Goal: Task Accomplishment & Management: Complete application form

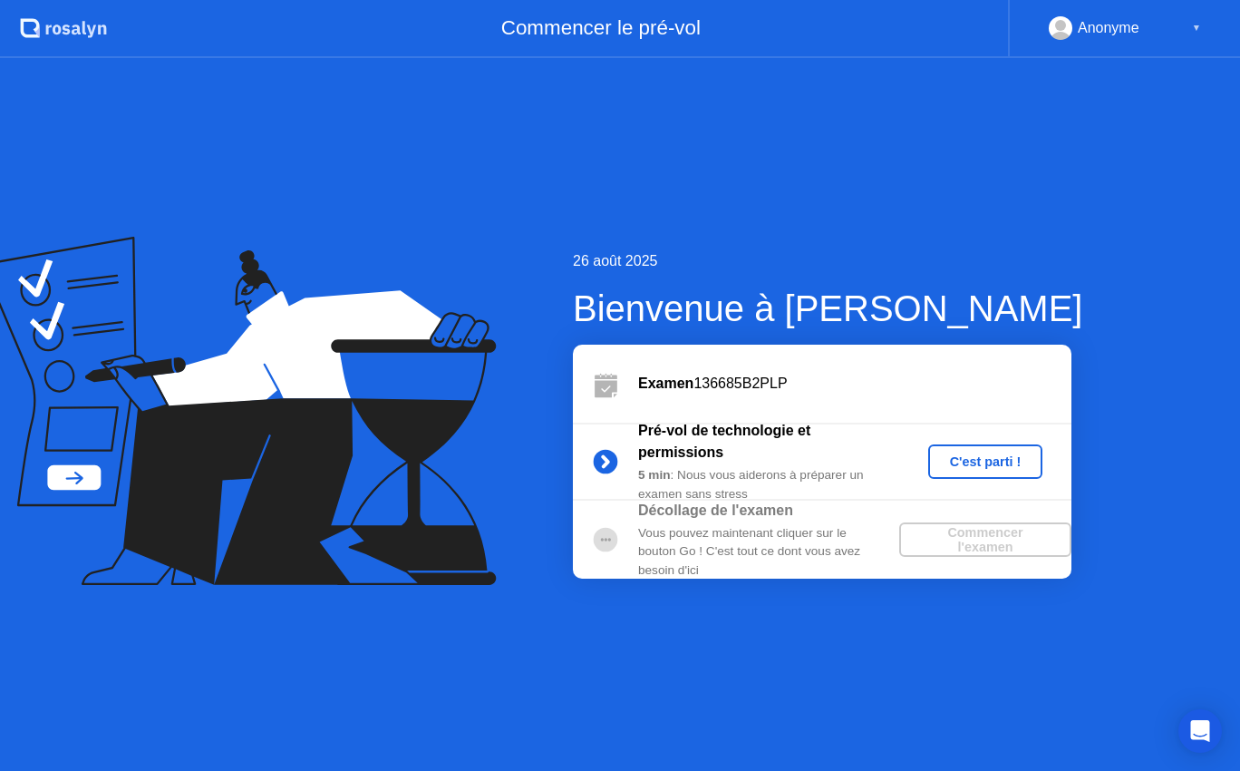
click at [989, 442] on div "Pré-vol de technologie et permissions 5 min : Nous vous aiderons à préparer un …" at bounding box center [822, 461] width 499 height 78
click at [989, 460] on div "C'est parti !" at bounding box center [985, 461] width 101 height 15
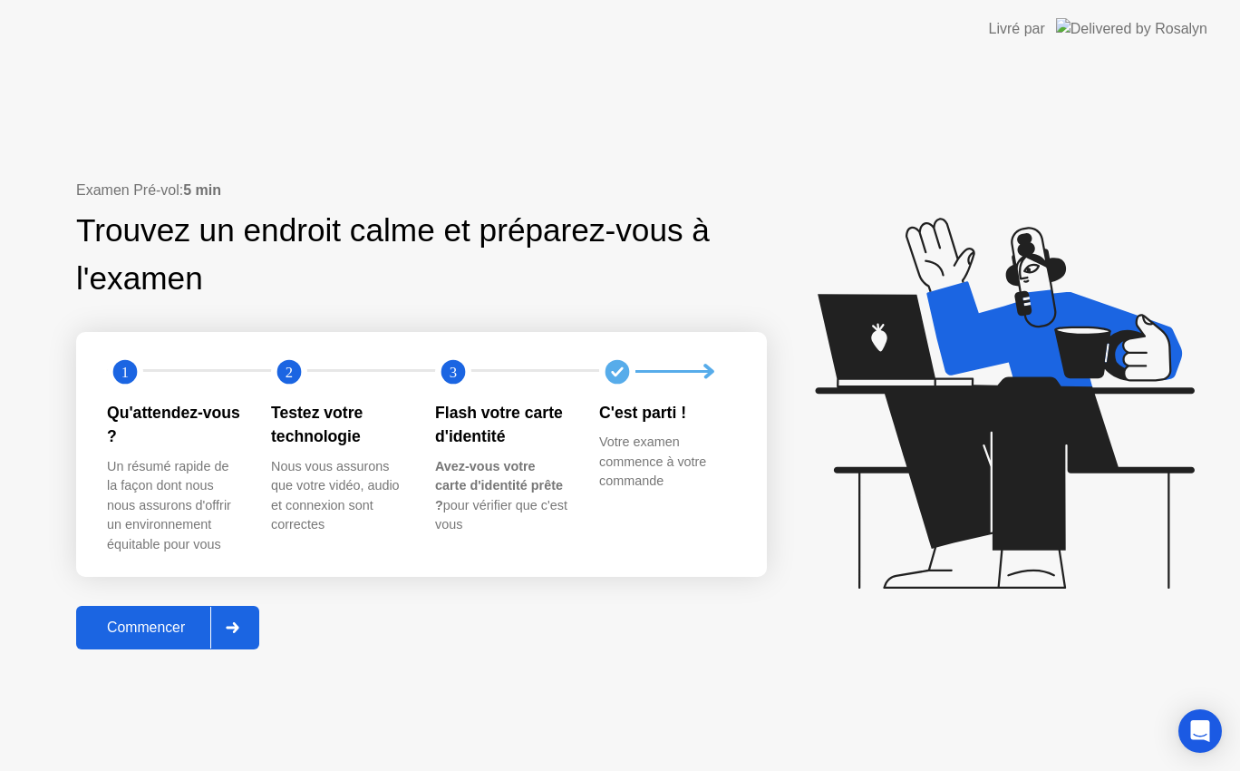
click at [130, 623] on div "Commencer" at bounding box center [146, 627] width 129 height 16
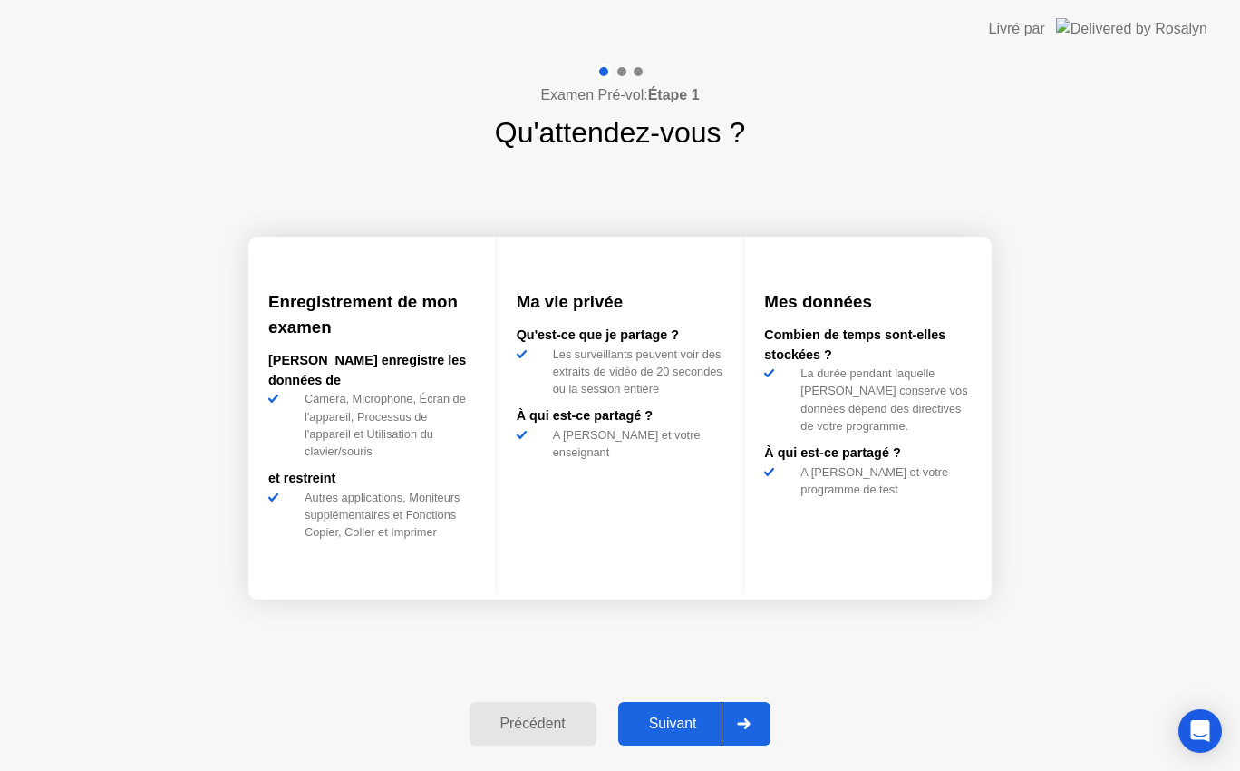
click at [705, 717] on div "Suivant" at bounding box center [673, 723] width 99 height 16
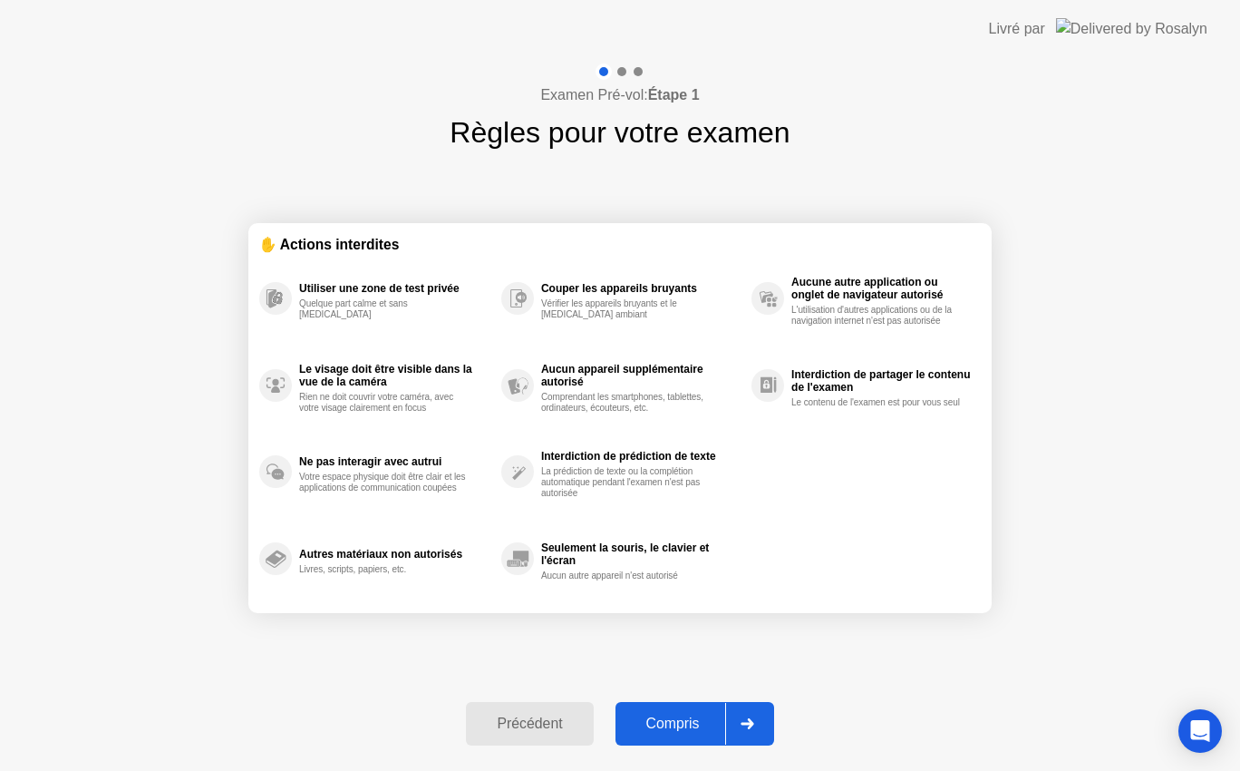
click at [705, 717] on div "Compris" at bounding box center [673, 723] width 104 height 16
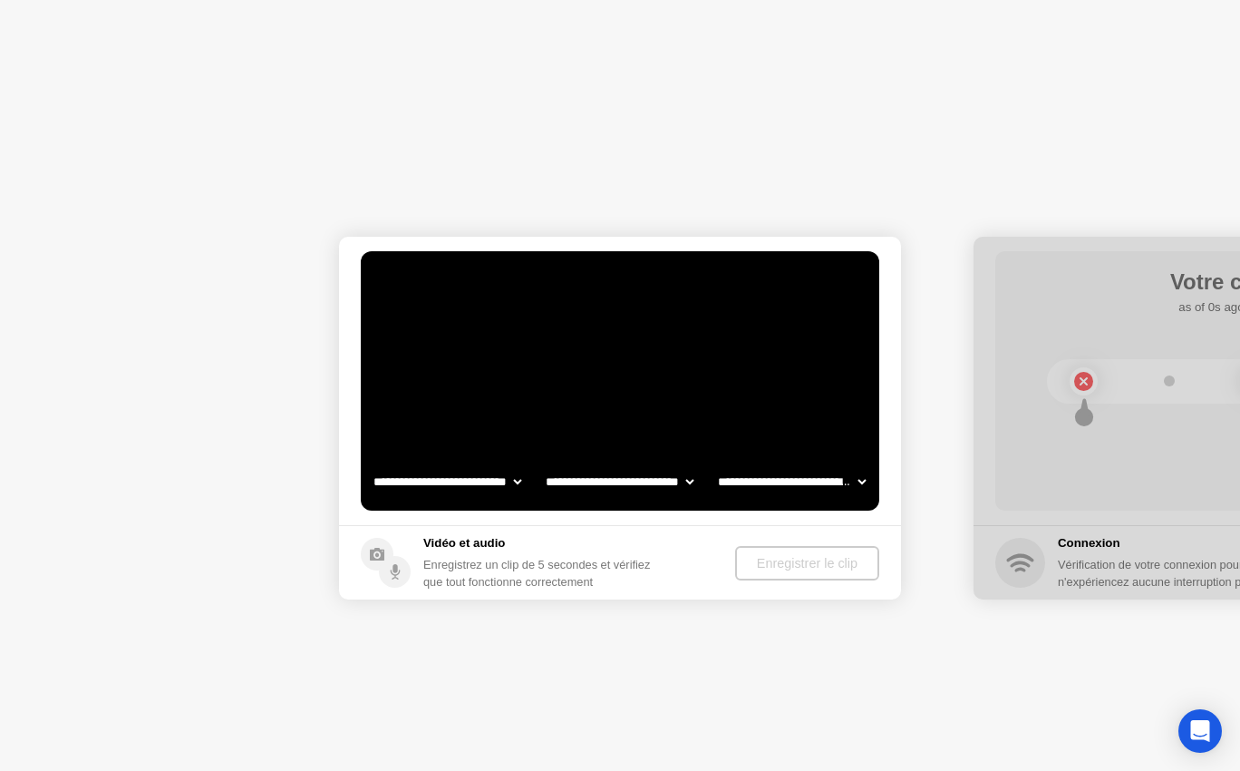
select select "**********"
select select "*******"
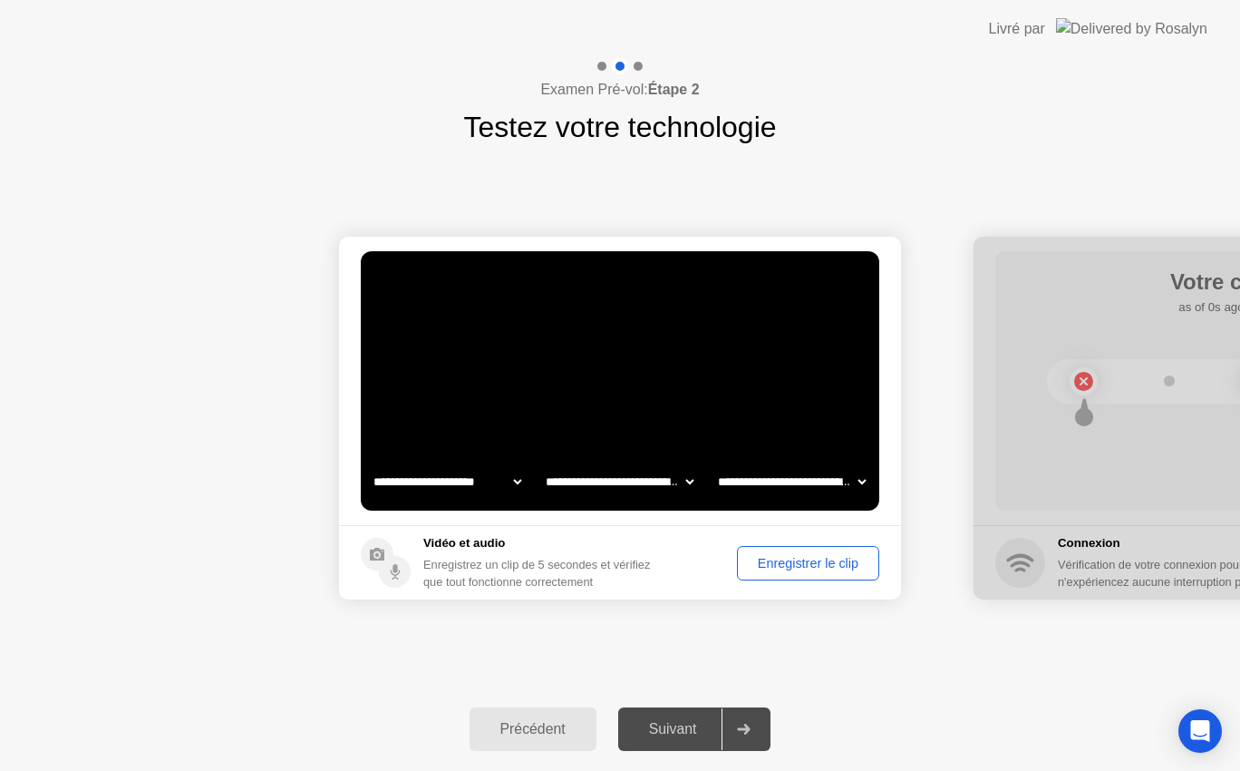
click at [777, 559] on div "Enregistrer le clip" at bounding box center [808, 563] width 130 height 15
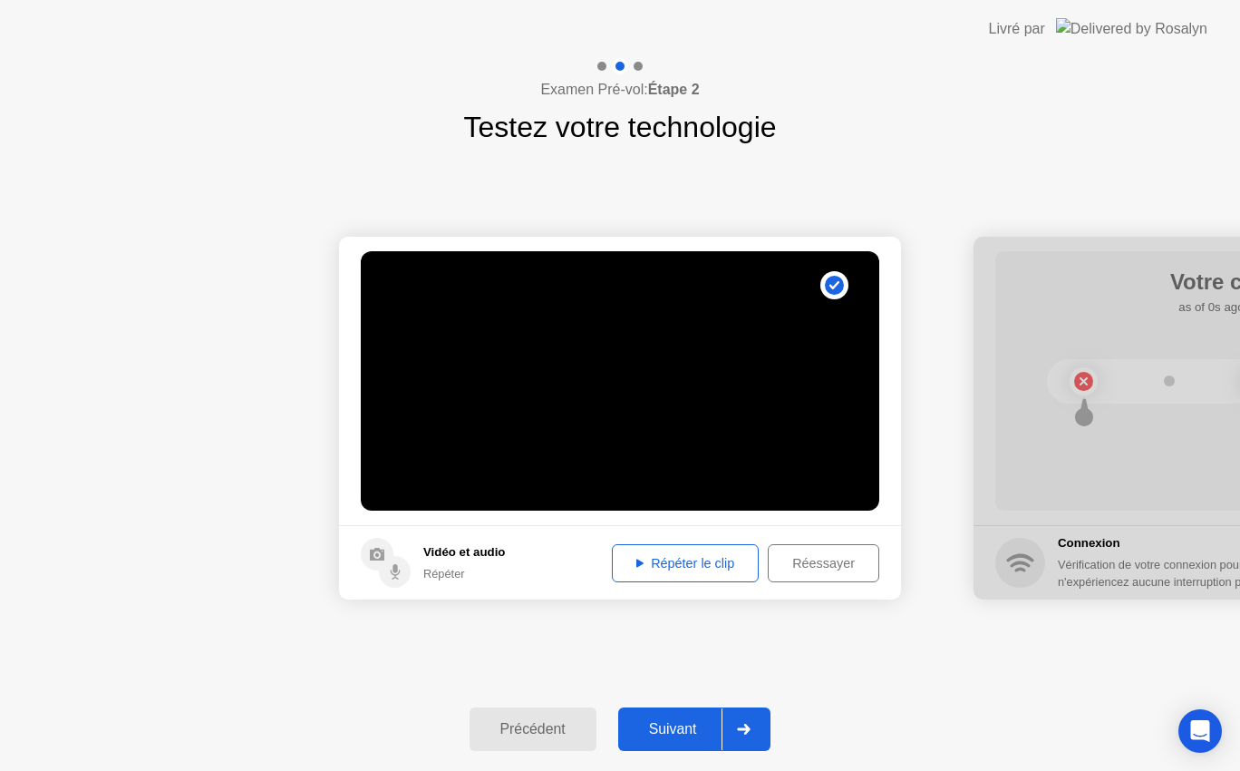
click at [686, 556] on div "Répéter le clip" at bounding box center [685, 563] width 134 height 15
click at [694, 721] on div "Suivant" at bounding box center [673, 729] width 99 height 16
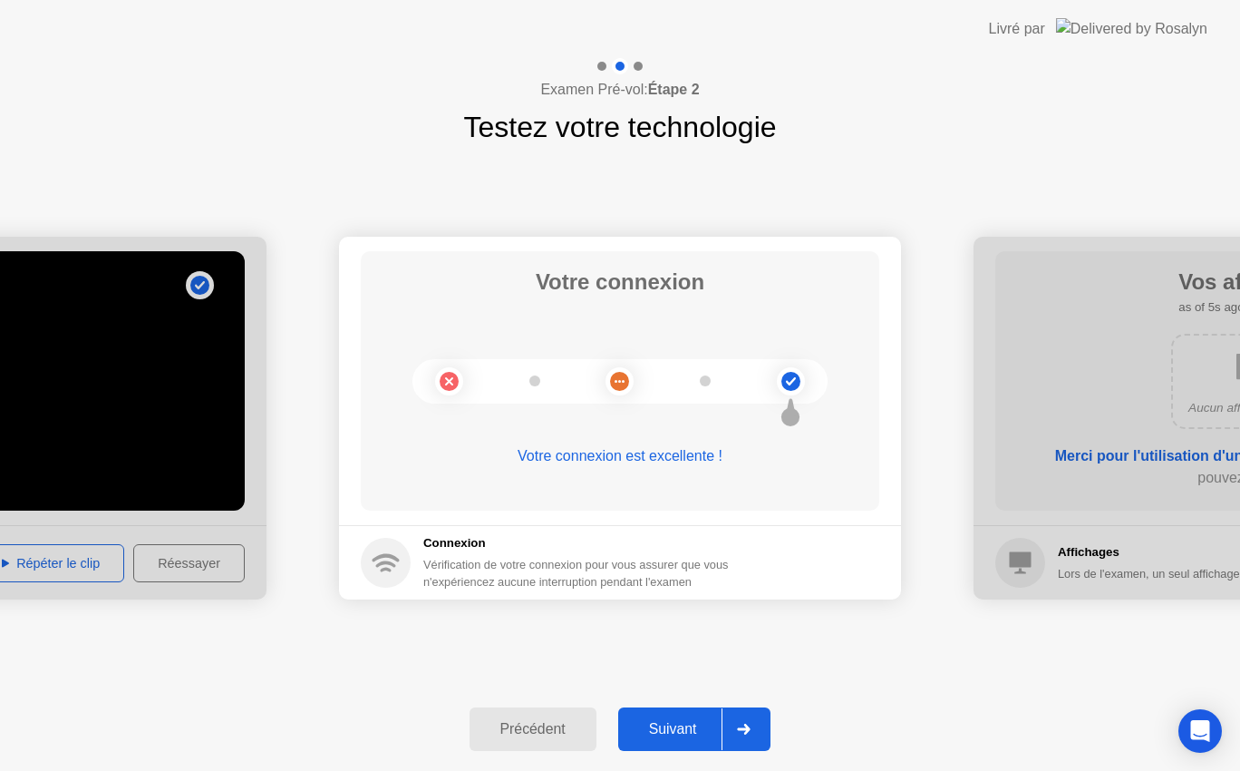
click at [694, 721] on div "Suivant" at bounding box center [673, 729] width 99 height 16
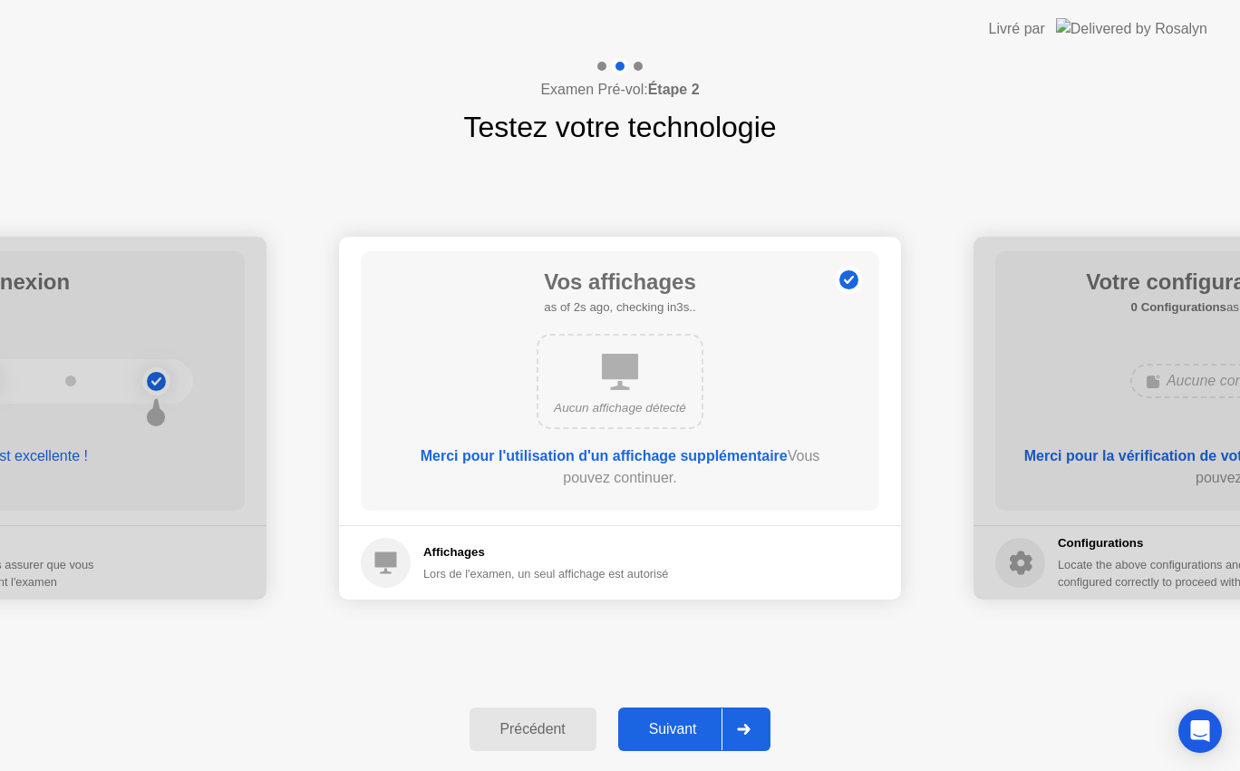
click at [694, 721] on div "Suivant" at bounding box center [673, 729] width 99 height 16
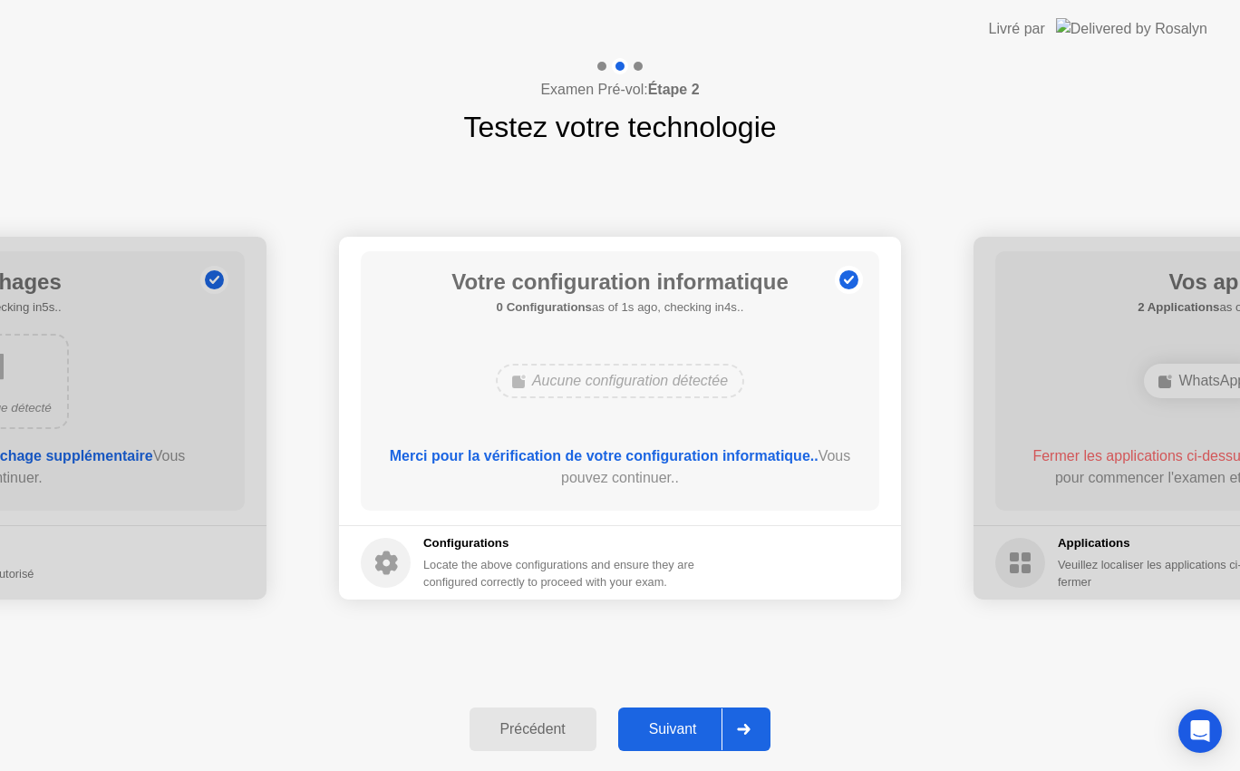
click at [694, 721] on div "Suivant" at bounding box center [673, 729] width 99 height 16
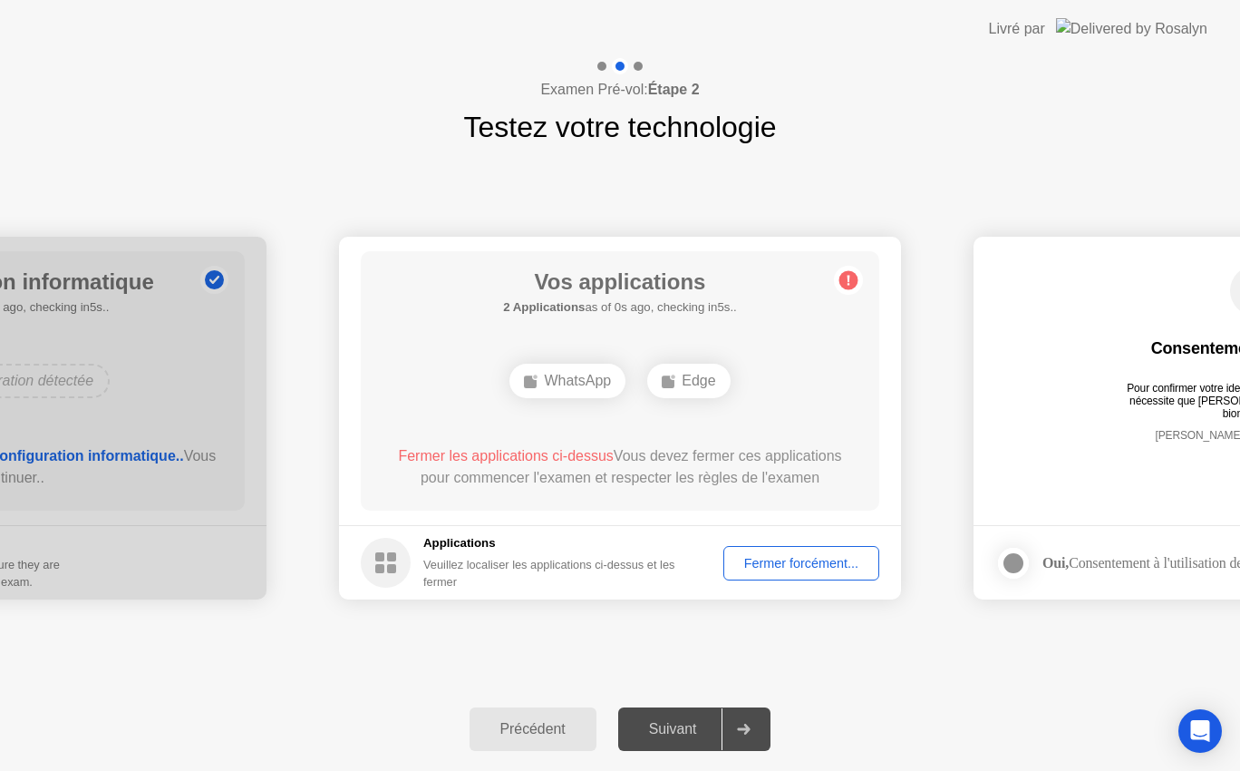
click at [818, 556] on div "Fermer forcément..." at bounding box center [801, 563] width 143 height 15
click at [785, 570] on div "Fermer forcément..." at bounding box center [801, 563] width 143 height 15
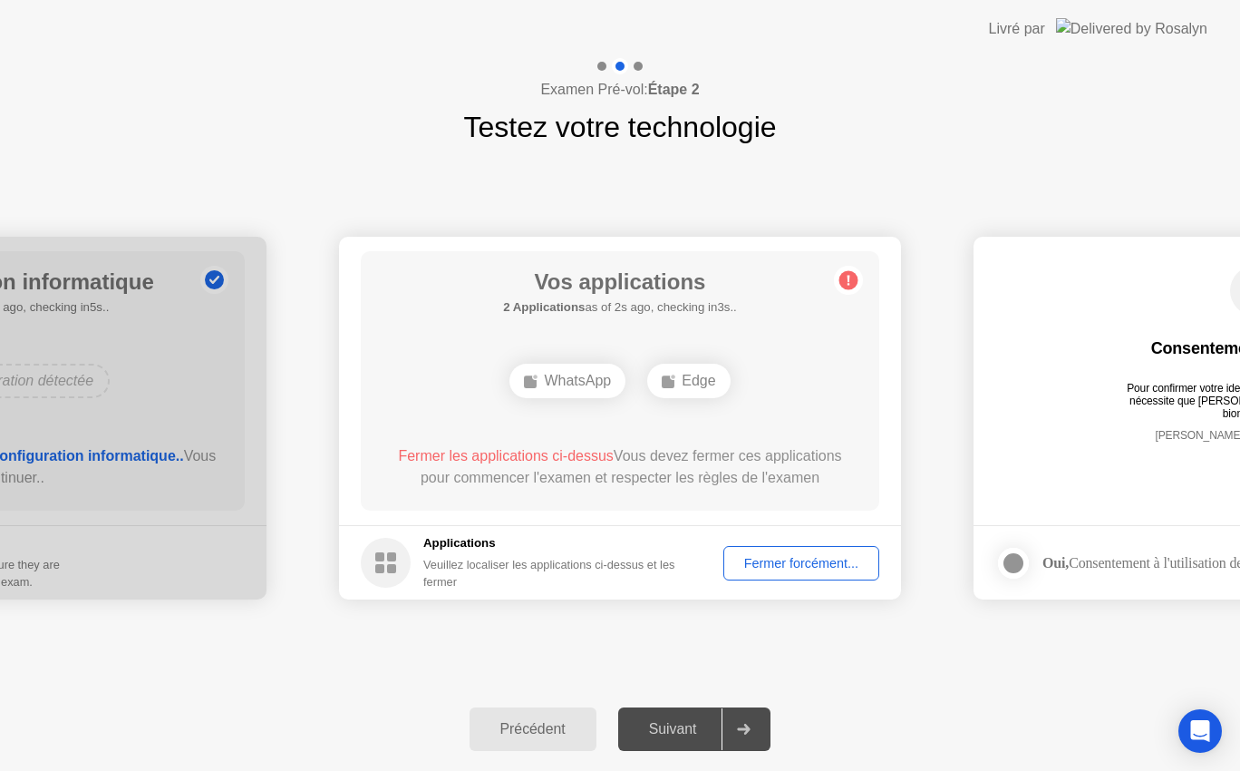
click at [813, 567] on div "Fermer forcément..." at bounding box center [801, 563] width 143 height 15
click at [546, 726] on div "Précédent" at bounding box center [533, 729] width 116 height 16
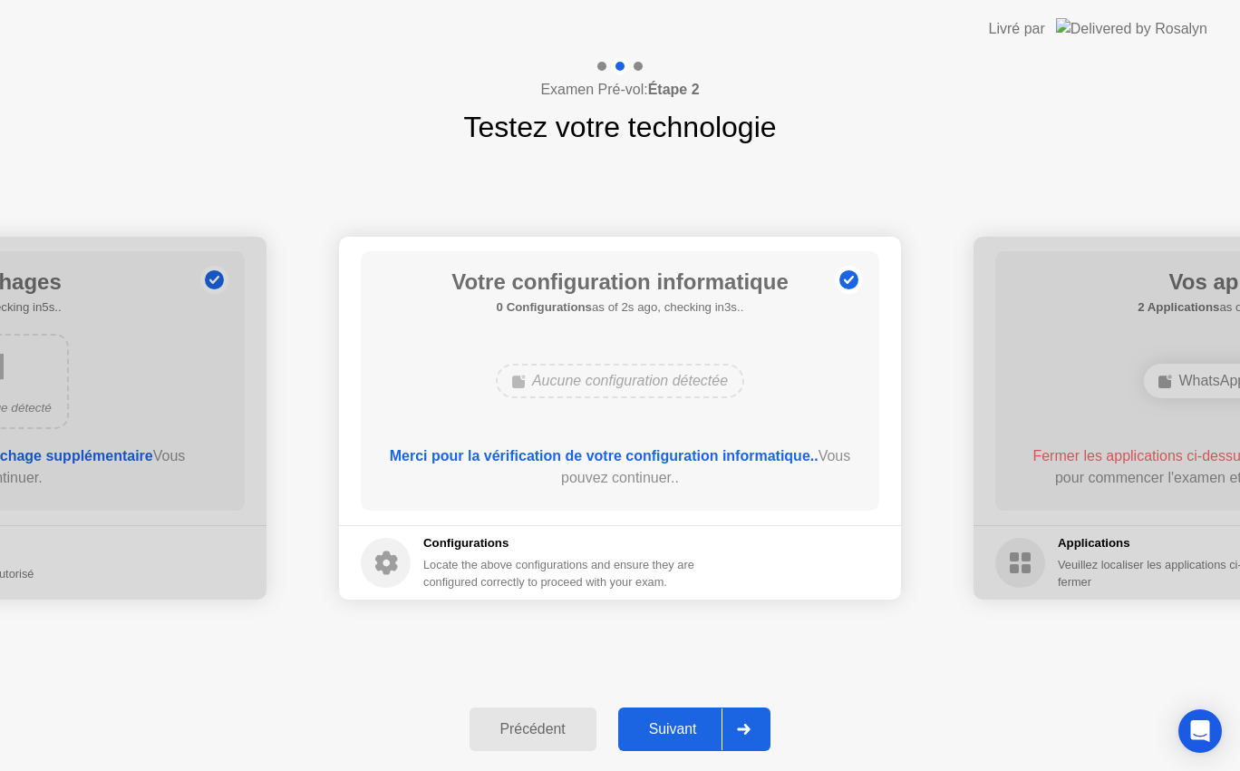
click at [682, 737] on div "Suivant" at bounding box center [673, 729] width 99 height 16
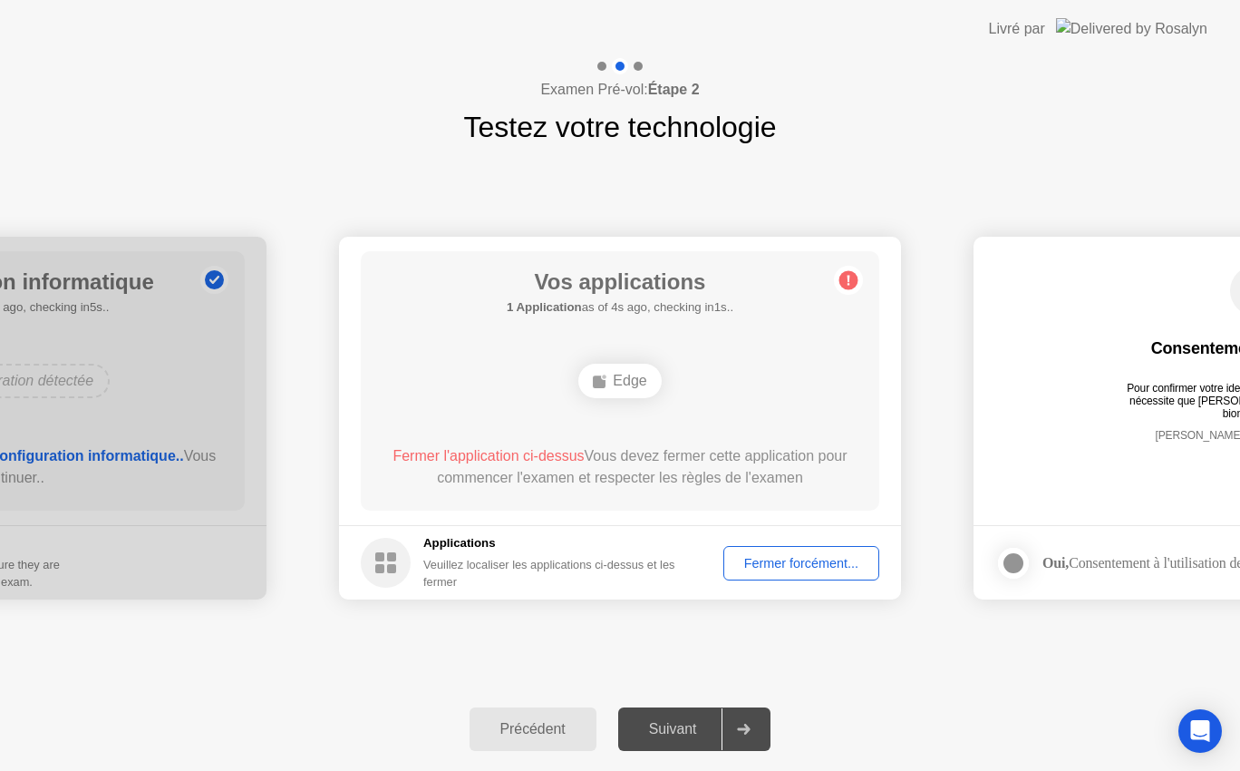
click at [780, 570] on div "Fermer forcément..." at bounding box center [801, 563] width 143 height 15
click at [532, 707] on button "Précédent" at bounding box center [533, 729] width 127 height 44
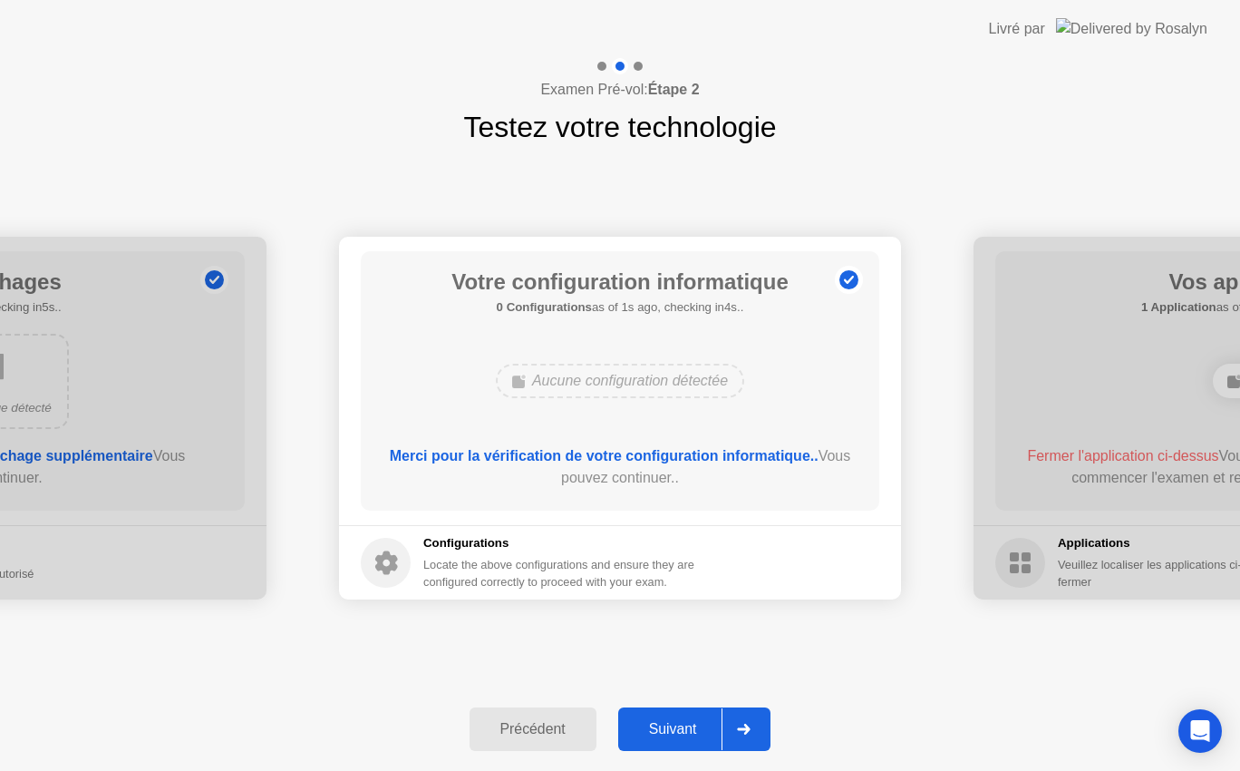
click at [696, 721] on div "Suivant" at bounding box center [673, 729] width 99 height 16
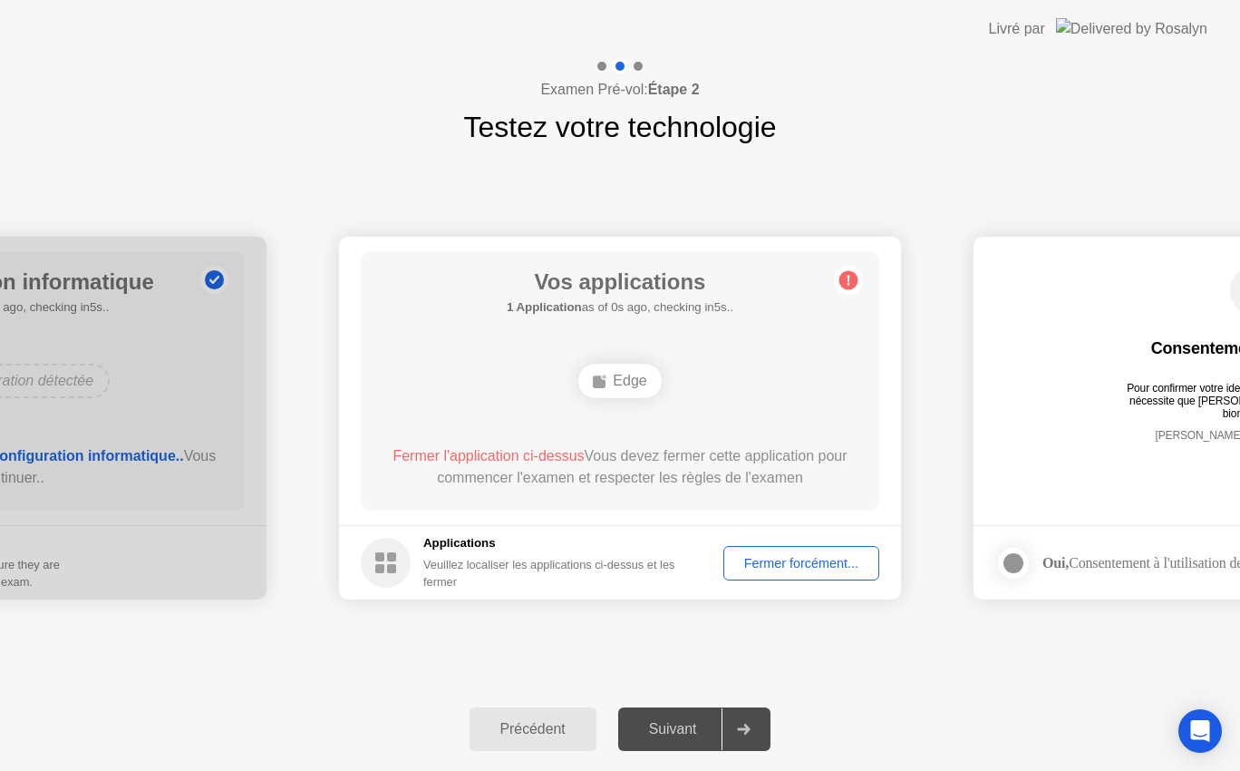
click at [793, 556] on div "Fermer forcément..." at bounding box center [801, 563] width 143 height 15
click at [519, 721] on div "Précédent" at bounding box center [533, 729] width 116 height 16
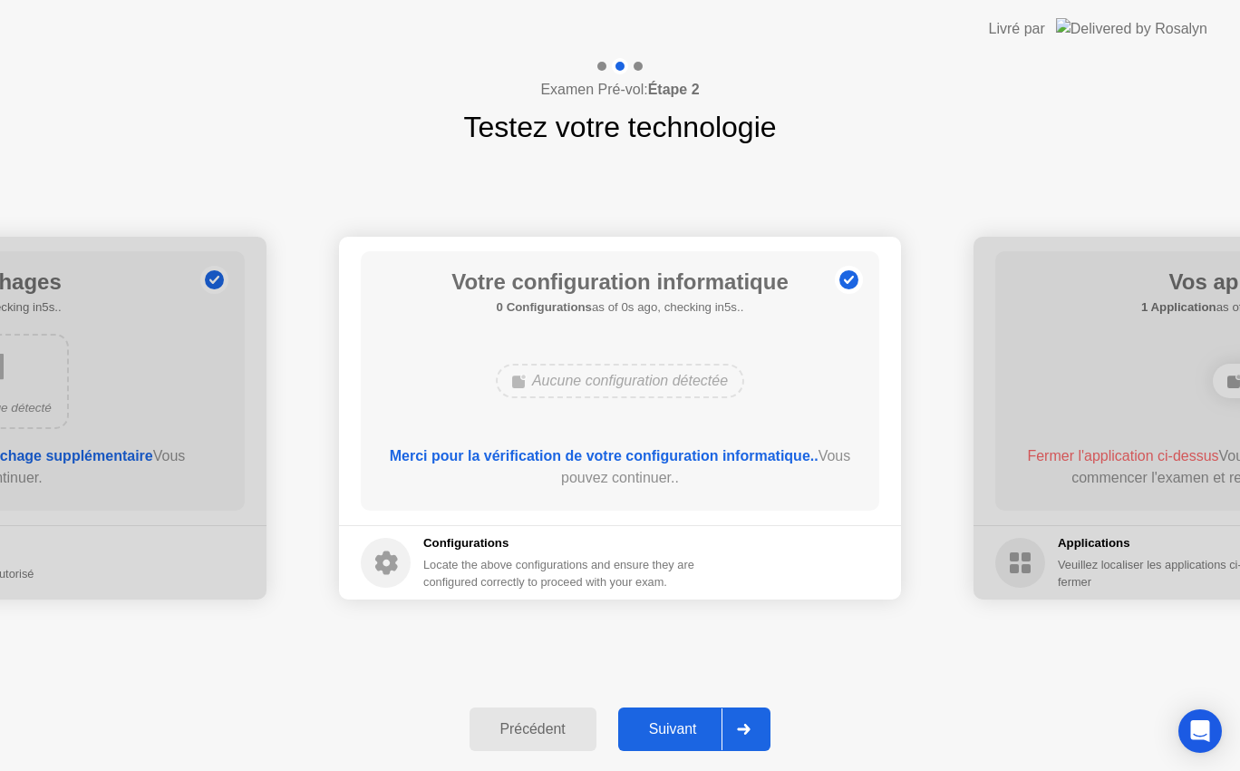
click at [706, 721] on div "Suivant" at bounding box center [673, 729] width 99 height 16
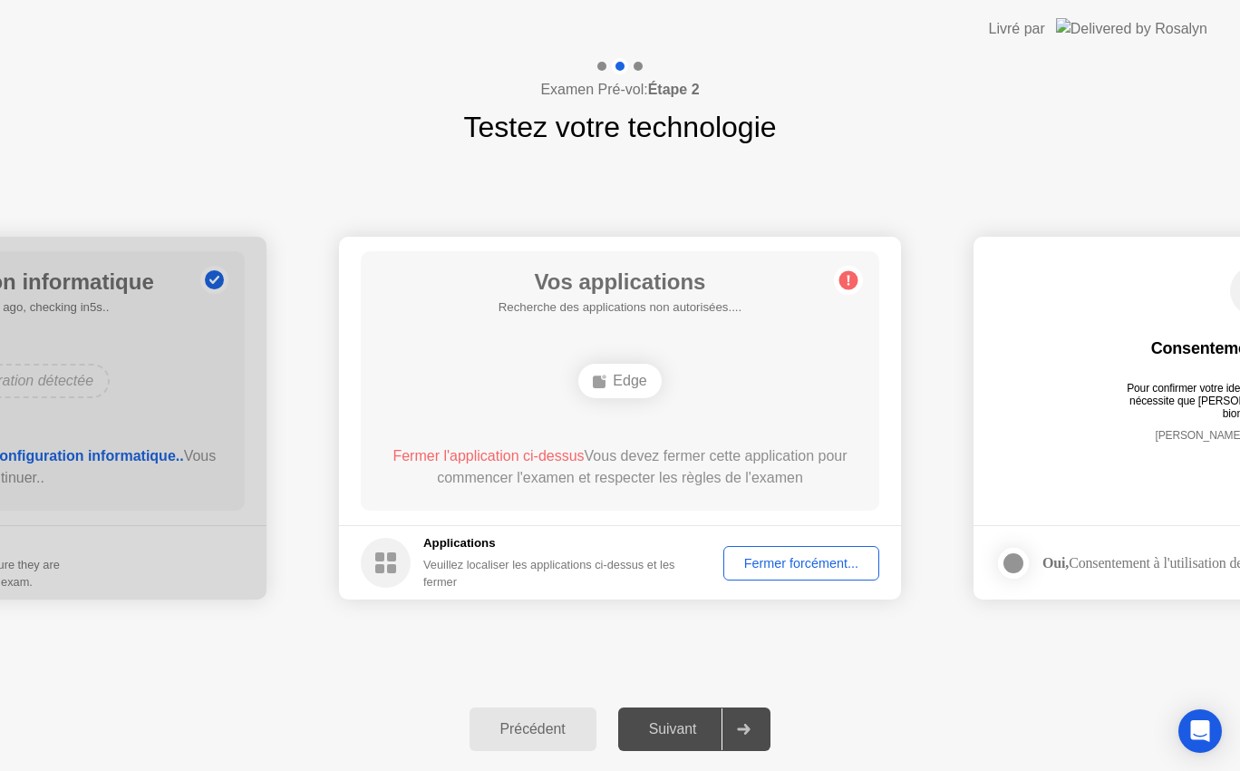
click at [538, 721] on div "Précédent" at bounding box center [533, 729] width 116 height 16
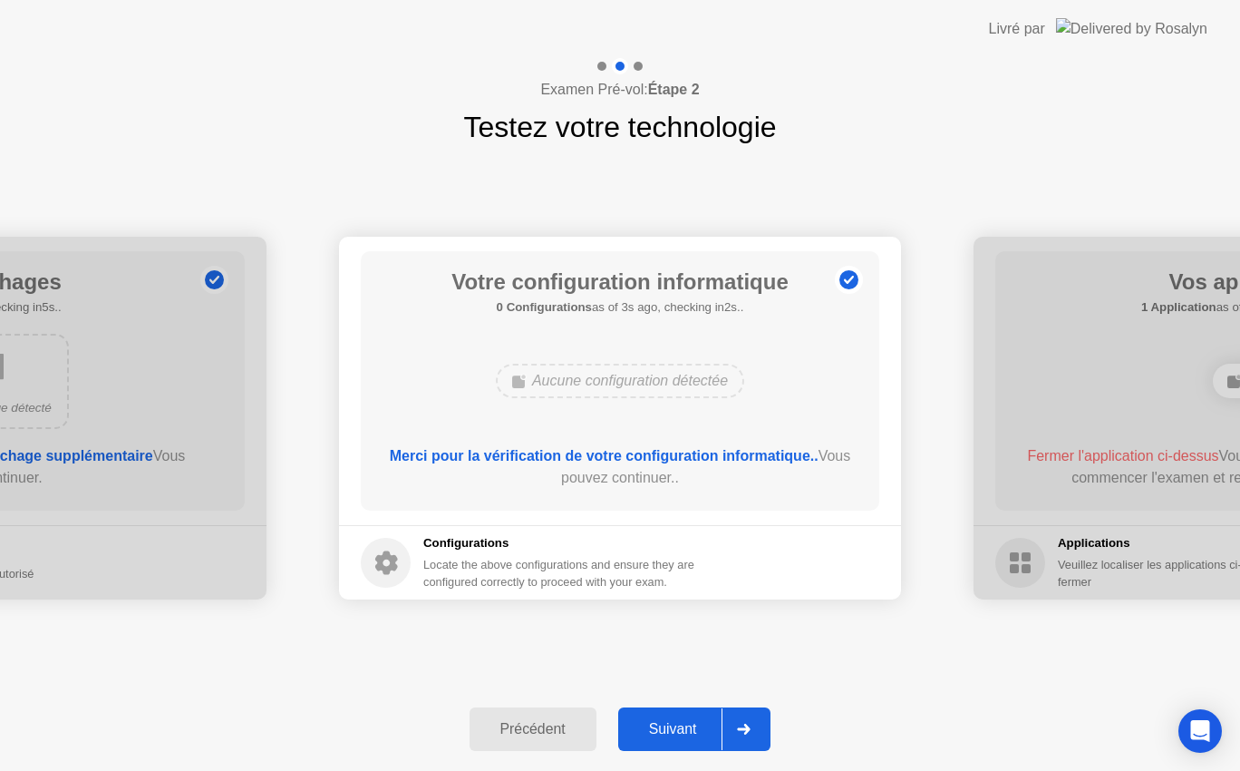
click at [654, 722] on div "Suivant" at bounding box center [673, 729] width 99 height 16
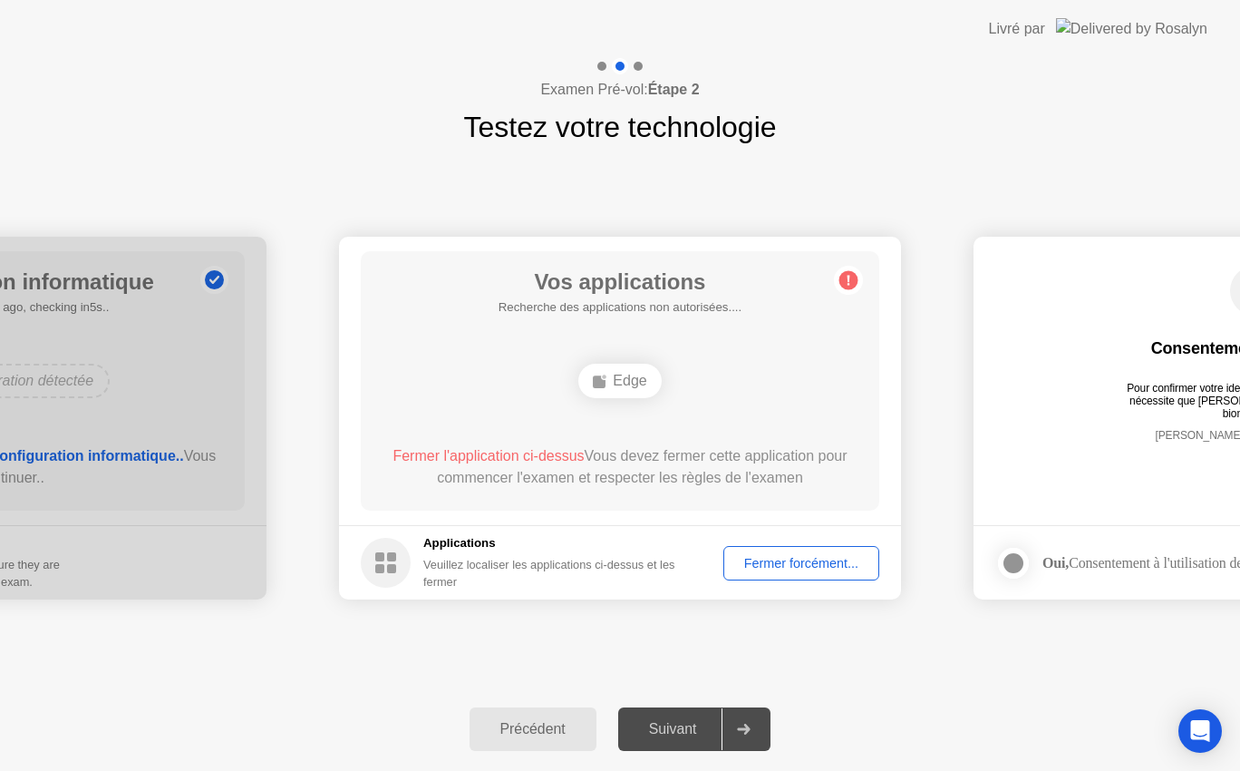
click at [814, 556] on div "Fermer forcément..." at bounding box center [801, 563] width 143 height 15
click at [784, 556] on div "Fermer forcément..." at bounding box center [801, 563] width 143 height 15
click at [783, 556] on div "Fermer forcément..." at bounding box center [801, 563] width 143 height 15
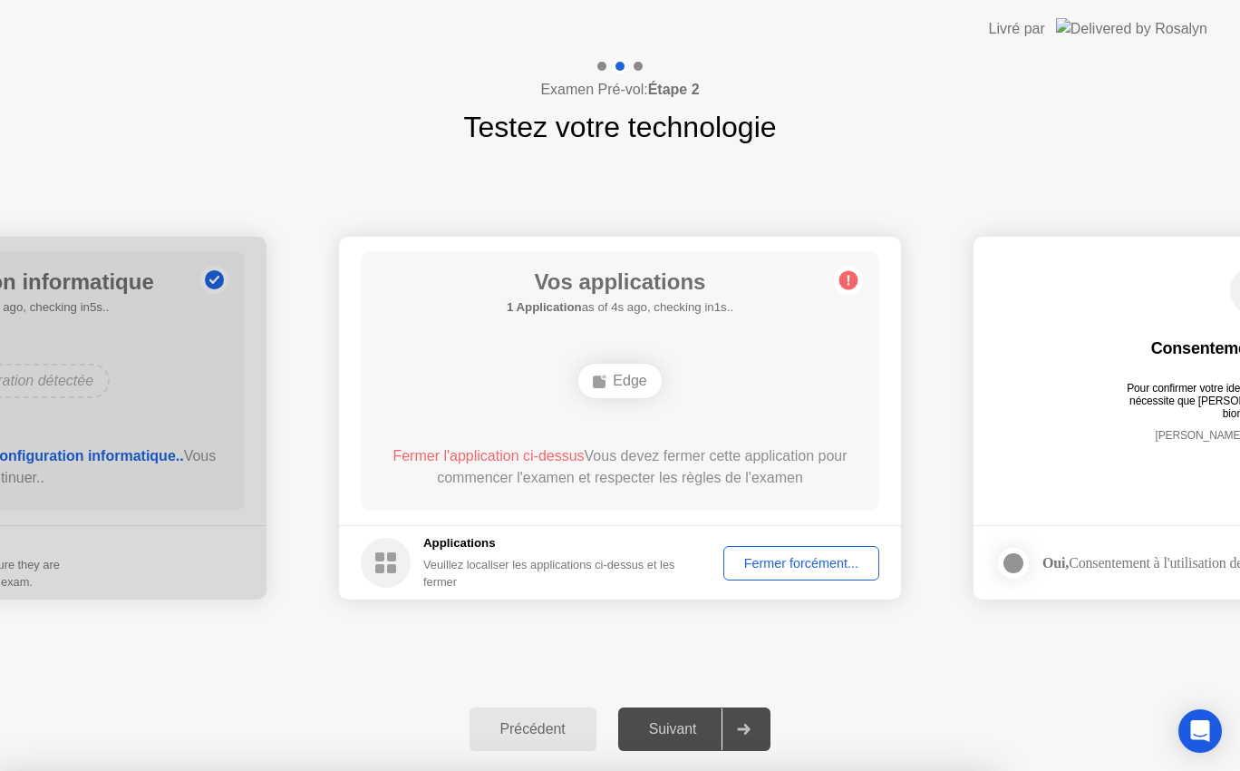
click at [804, 570] on div "Fermer forcément..." at bounding box center [801, 563] width 143 height 15
click at [520, 713] on button "Précédent" at bounding box center [533, 729] width 127 height 44
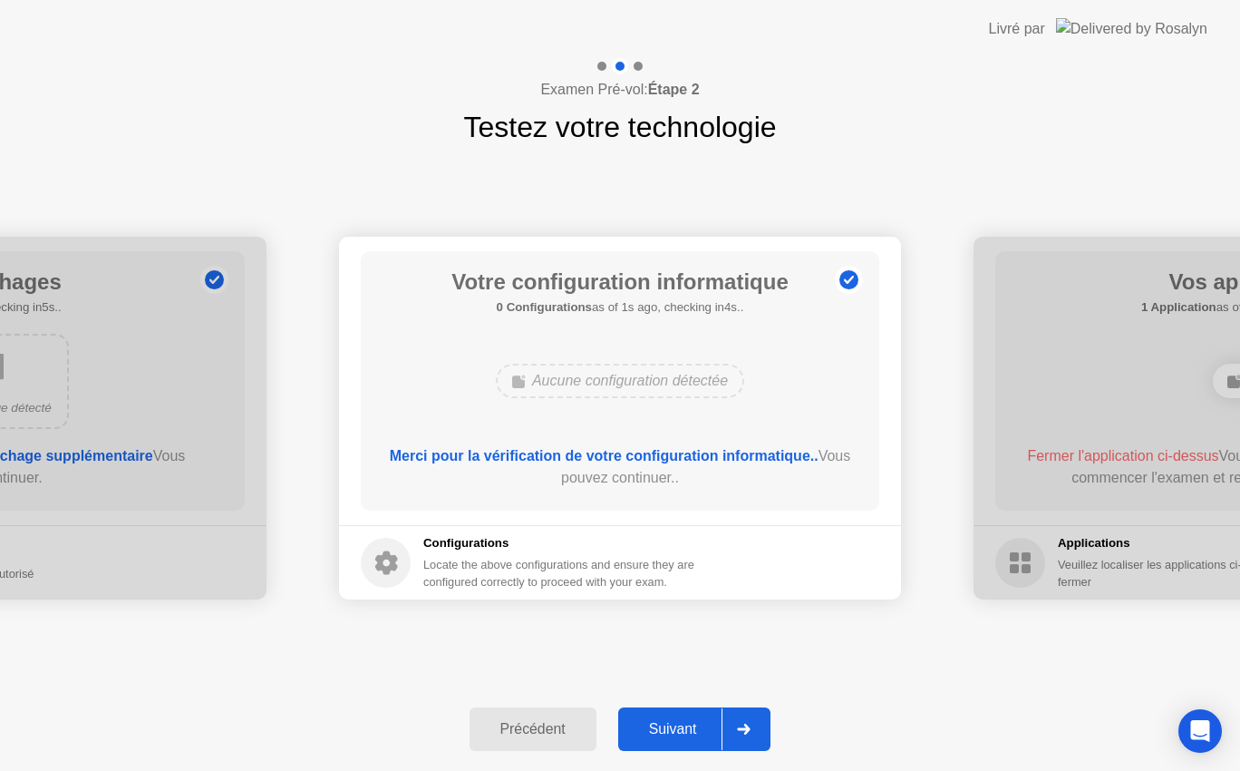
click at [699, 731] on div "Suivant" at bounding box center [673, 729] width 99 height 16
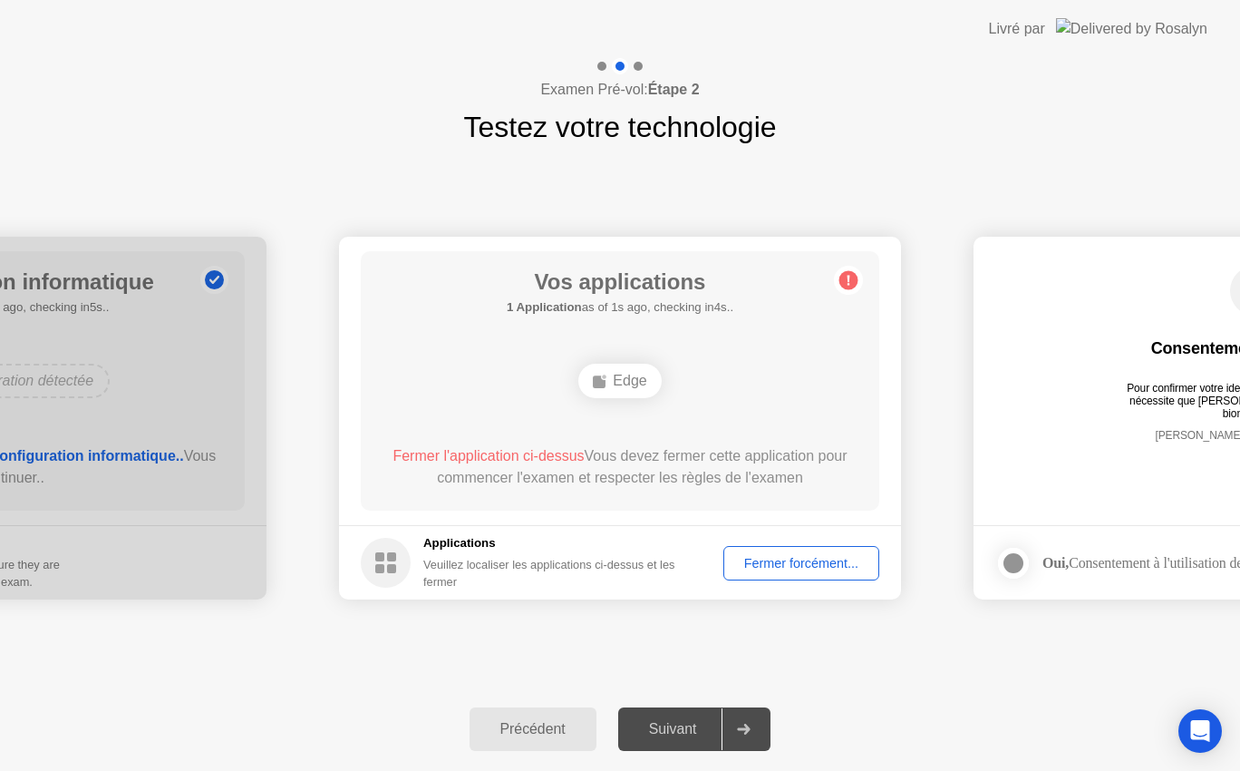
click at [7, 100] on div "Examen Pré-vol: Étape 2 Testez votre technologie" at bounding box center [620, 103] width 1240 height 91
click at [801, 562] on div "Fermer forcément..." at bounding box center [801, 563] width 143 height 15
click at [519, 721] on div "Précédent" at bounding box center [533, 729] width 116 height 16
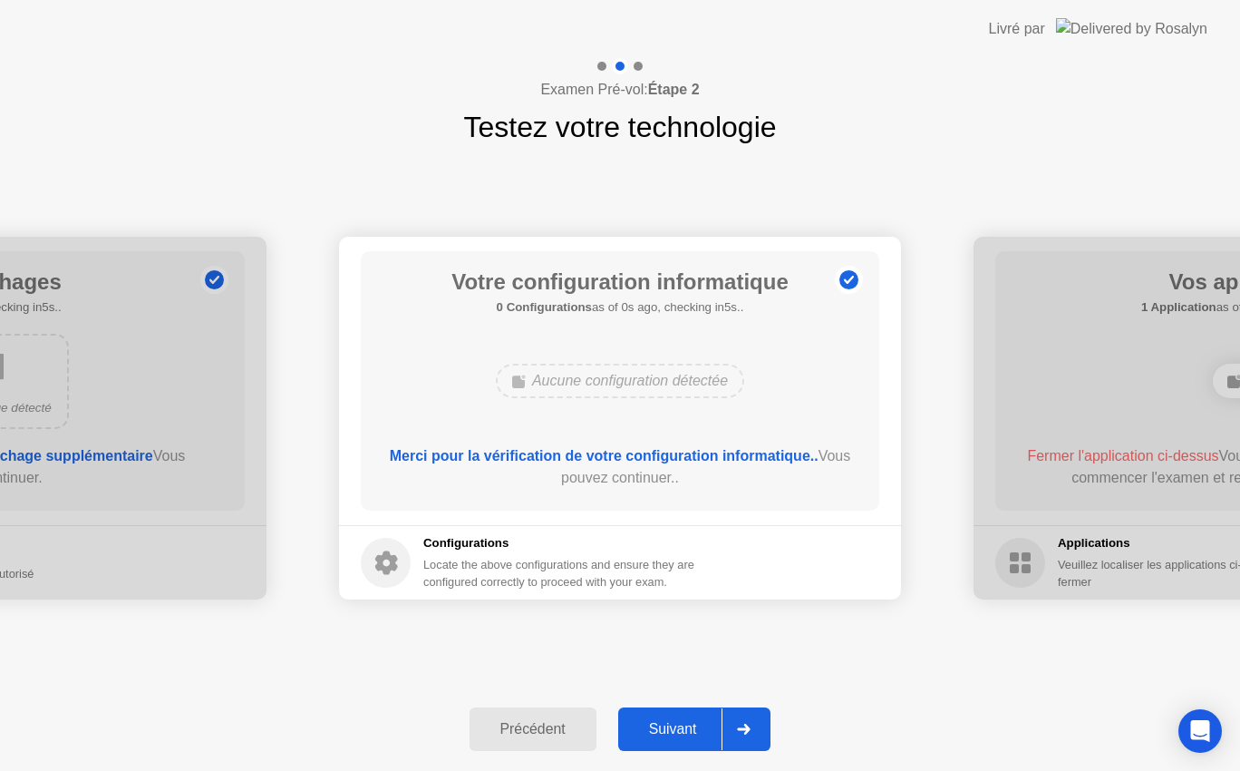
click at [519, 721] on div "Précédent" at bounding box center [533, 729] width 116 height 16
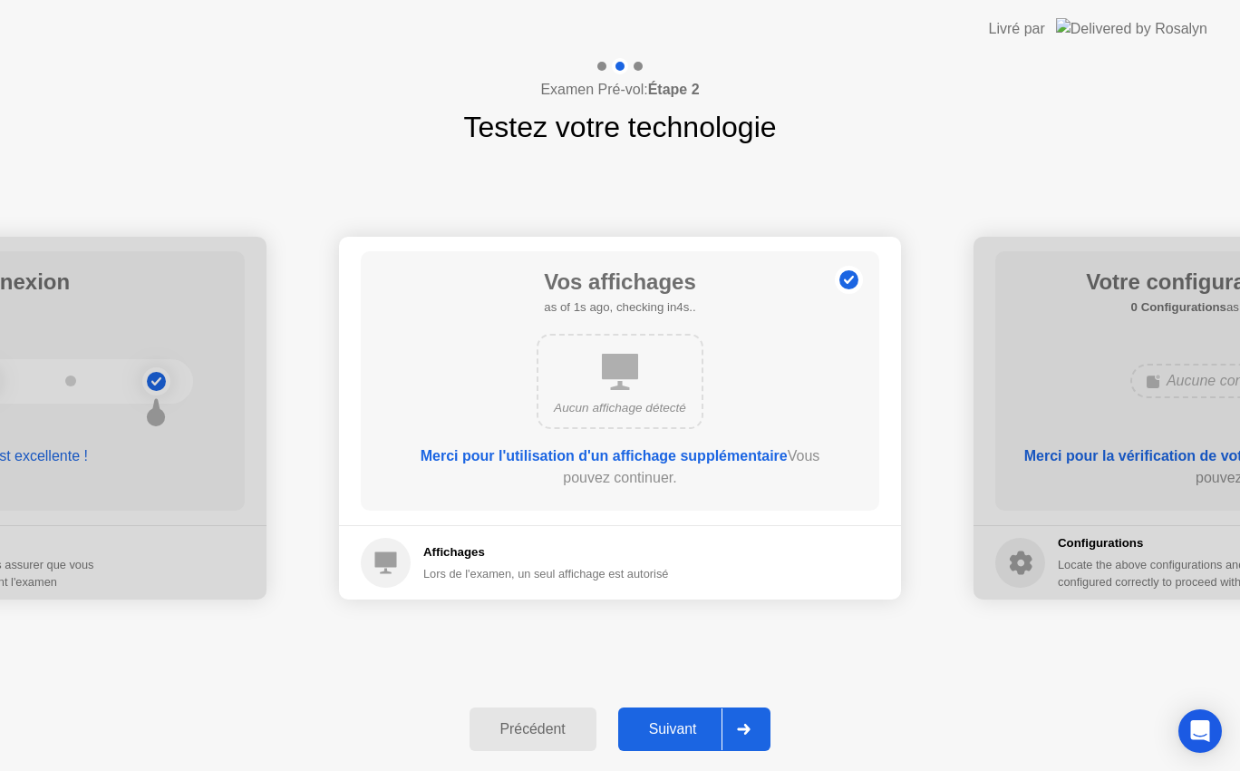
click at [671, 722] on div "Suivant" at bounding box center [673, 729] width 99 height 16
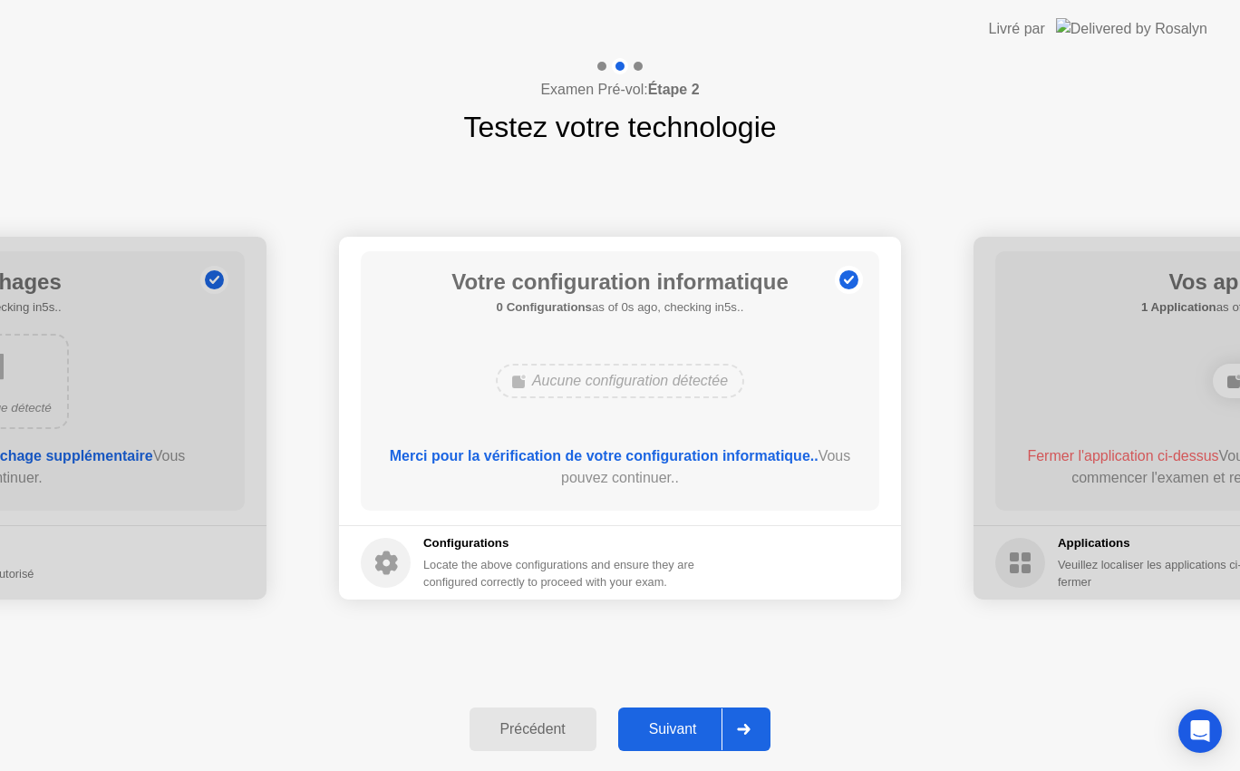
click at [671, 722] on div "Suivant" at bounding box center [673, 729] width 99 height 16
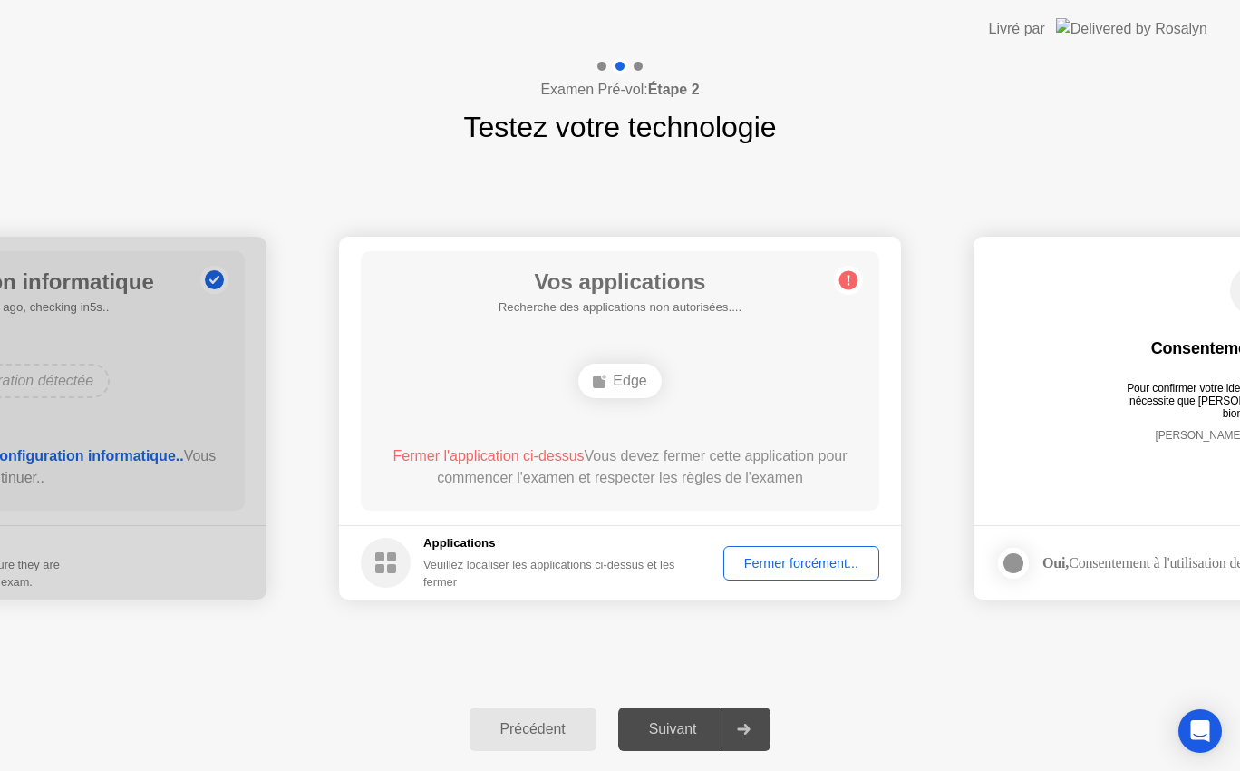
click at [799, 556] on div "Fermer forcément..." at bounding box center [801, 563] width 143 height 15
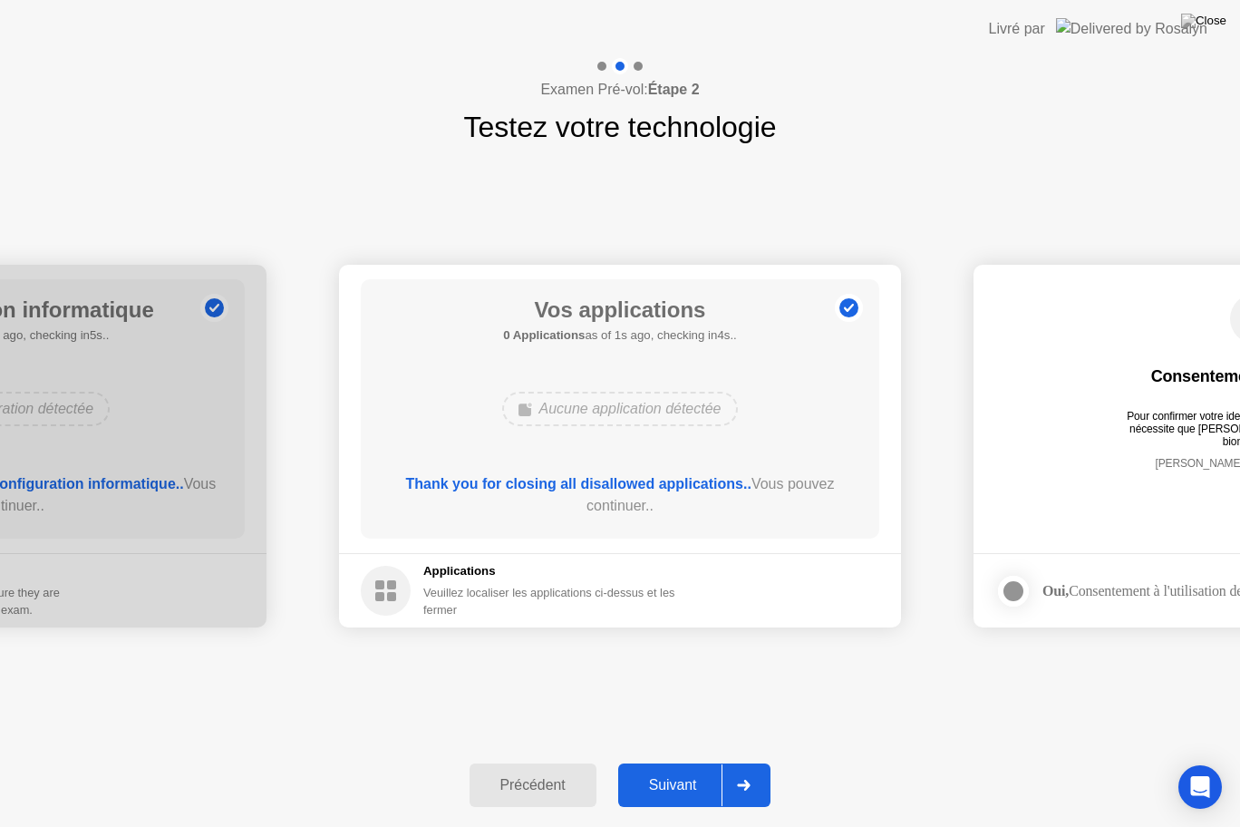
click at [684, 770] on div "Suivant" at bounding box center [673, 785] width 99 height 16
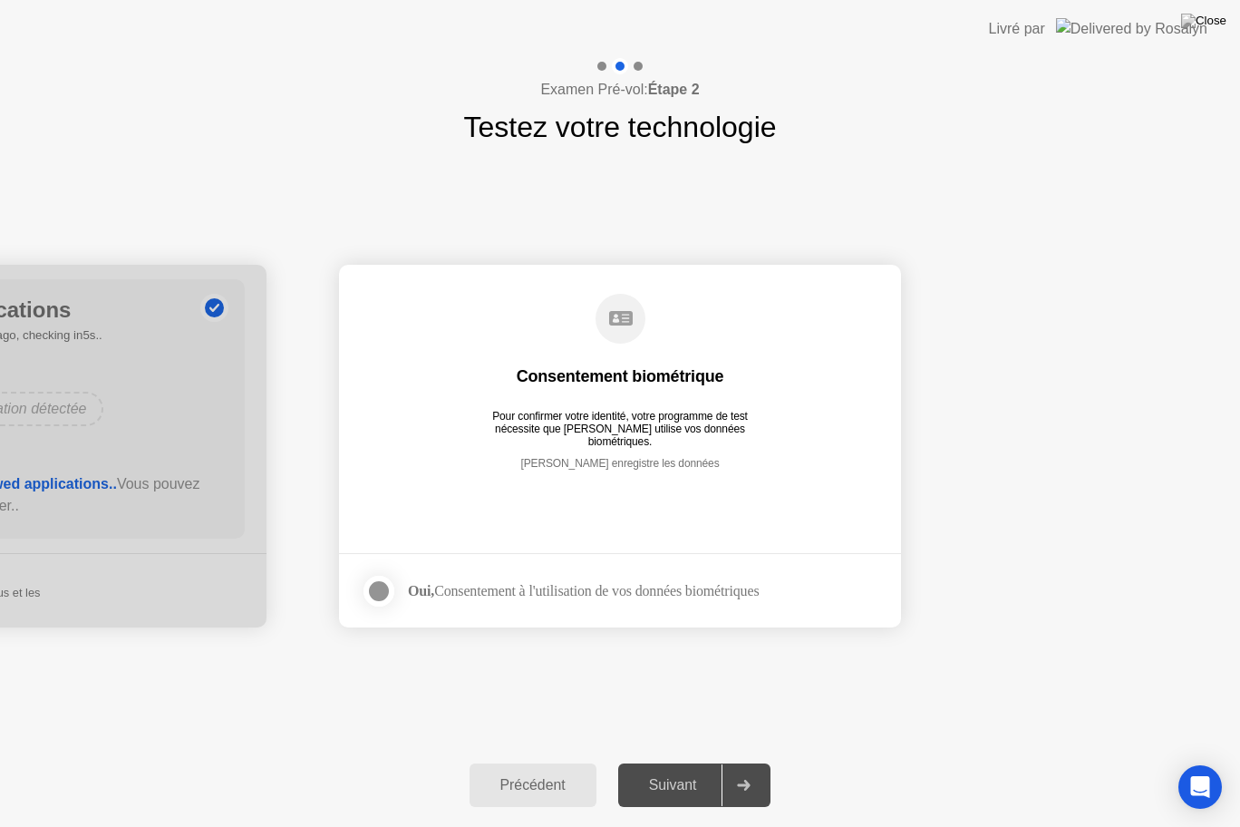
click at [377, 591] on div at bounding box center [379, 591] width 22 height 22
click at [678, 770] on div "Suivant" at bounding box center [673, 785] width 99 height 16
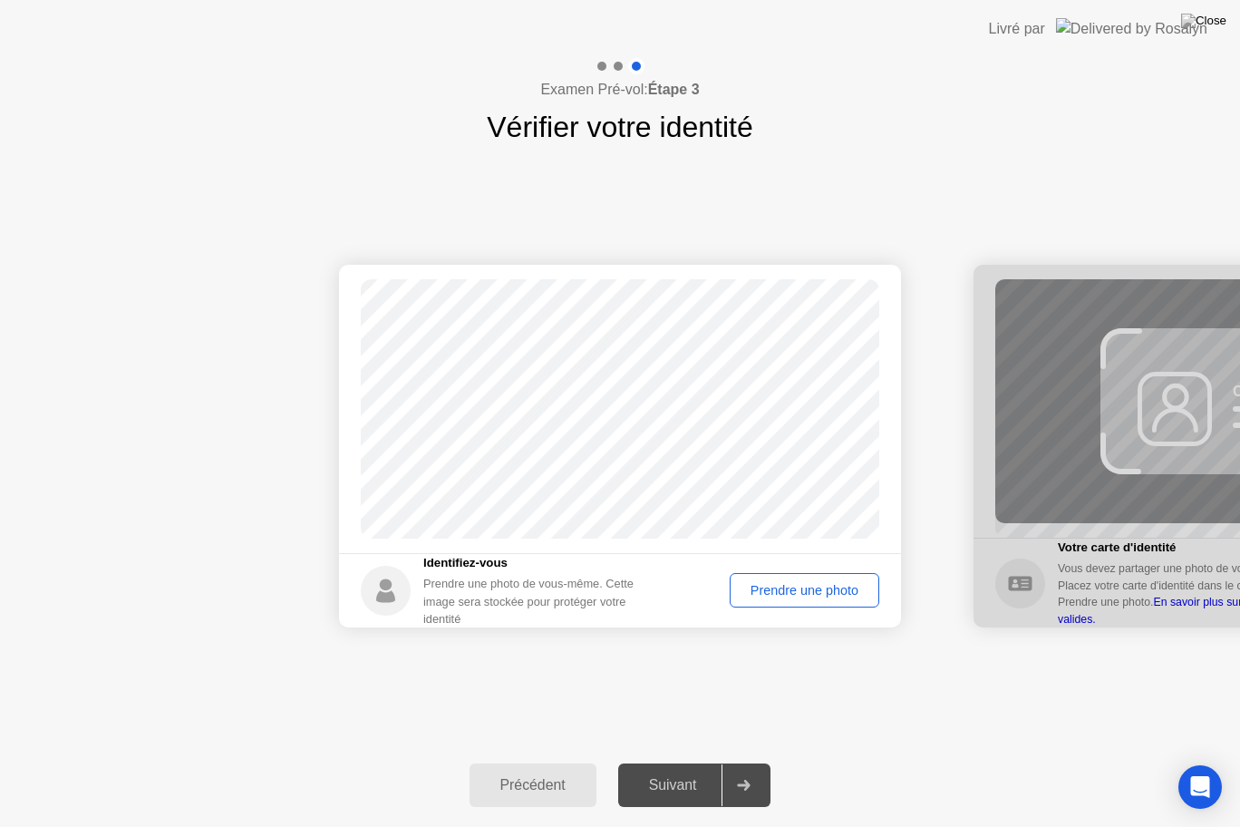
click at [833, 595] on div "Prendre une photo" at bounding box center [804, 590] width 137 height 15
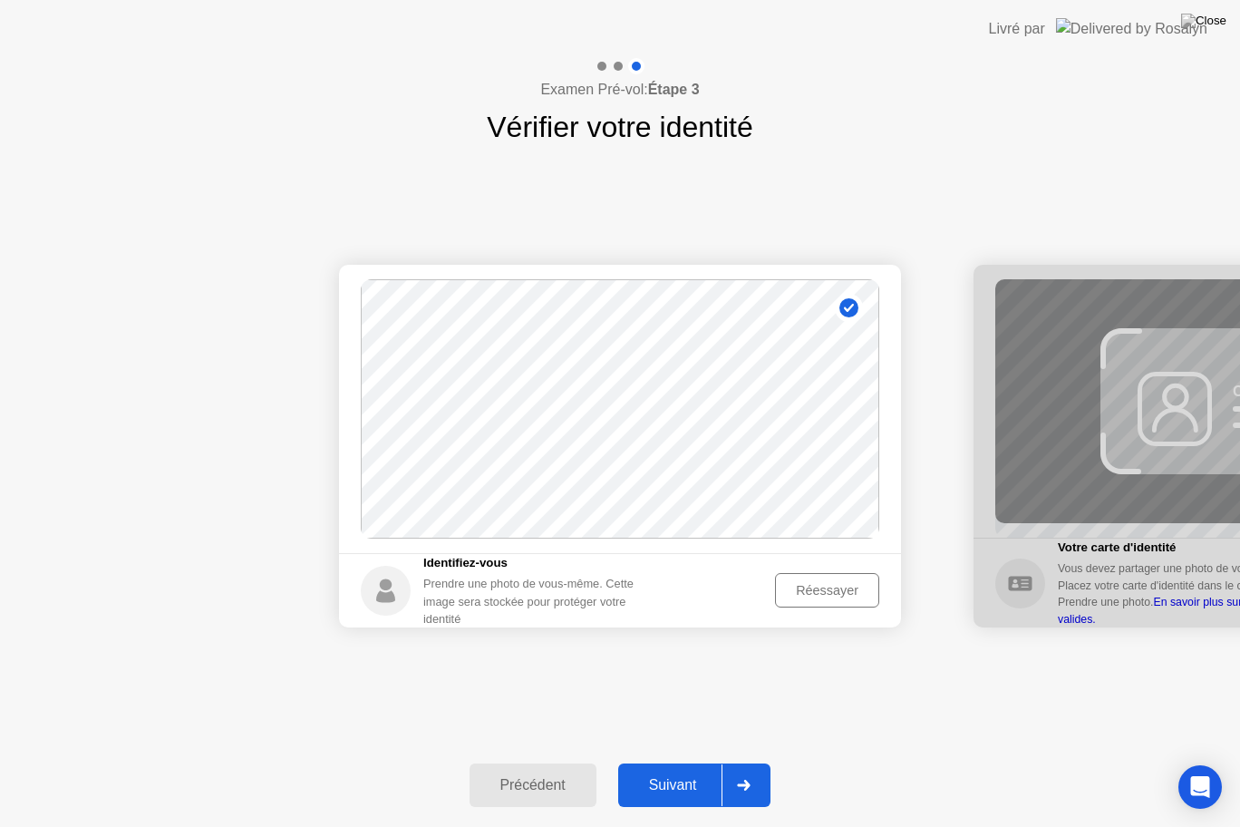
click at [693, 770] on div "Suivant" at bounding box center [673, 785] width 99 height 16
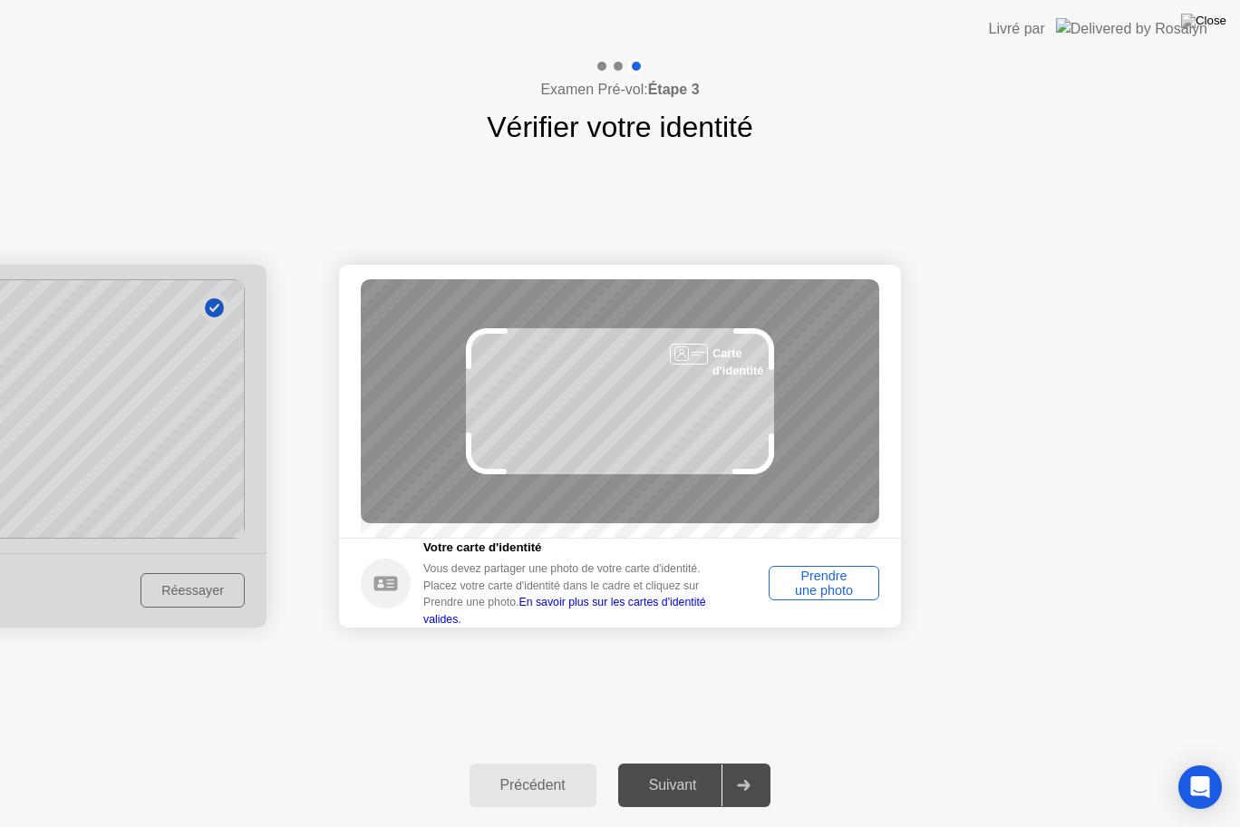
click at [674, 614] on link "En savoir plus sur les cartes d'identité valides." at bounding box center [564, 610] width 283 height 29
click at [838, 572] on div "Prendre une photo" at bounding box center [824, 582] width 98 height 29
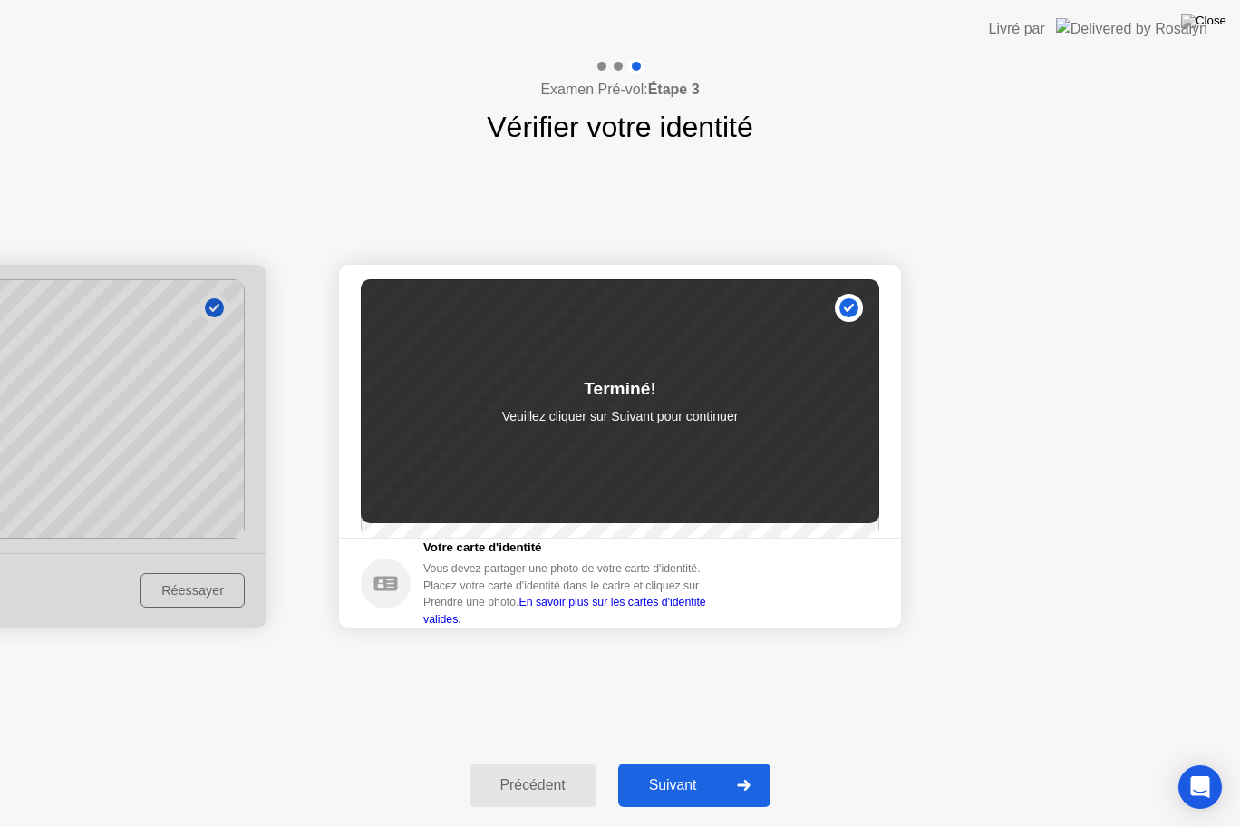
click at [708, 770] on div "Suivant" at bounding box center [673, 785] width 99 height 16
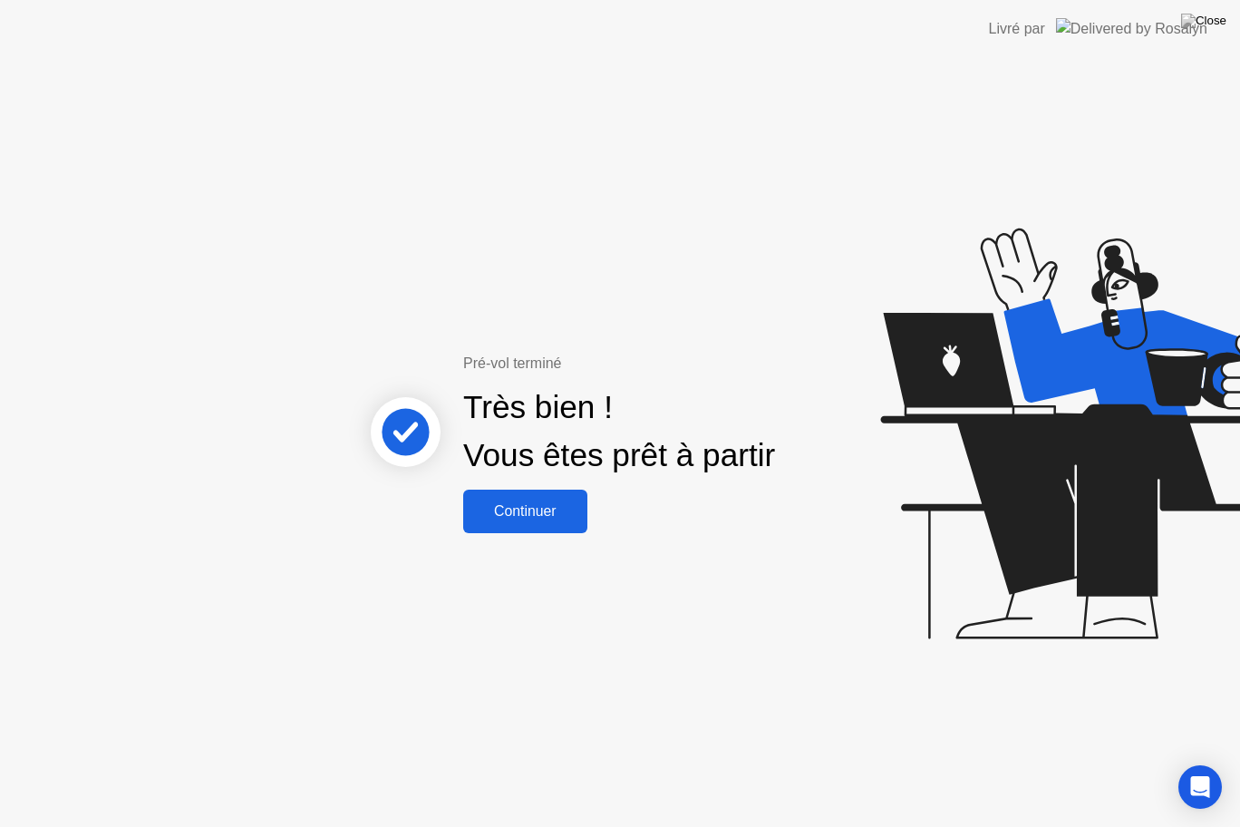
click at [529, 519] on div "Continuer" at bounding box center [525, 511] width 113 height 16
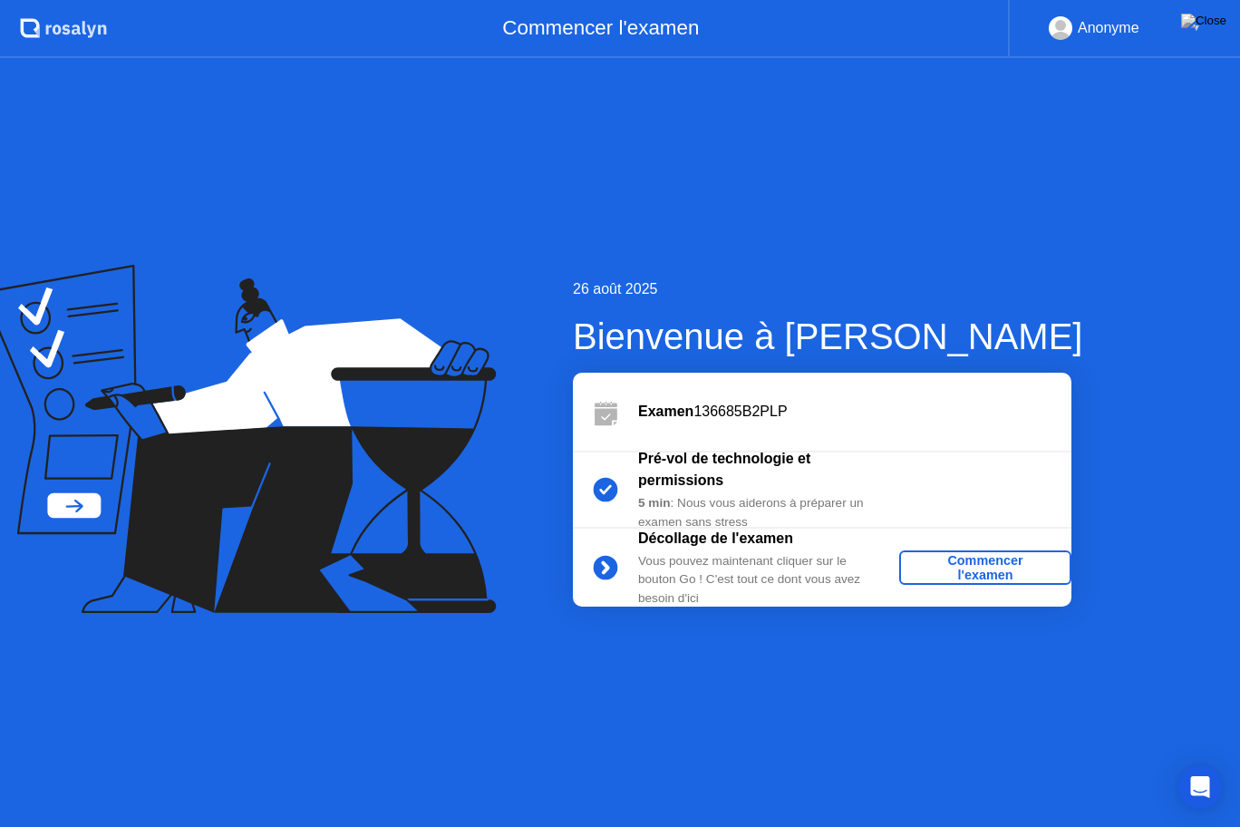
click at [987, 563] on div "Commencer l'examen" at bounding box center [985, 567] width 158 height 29
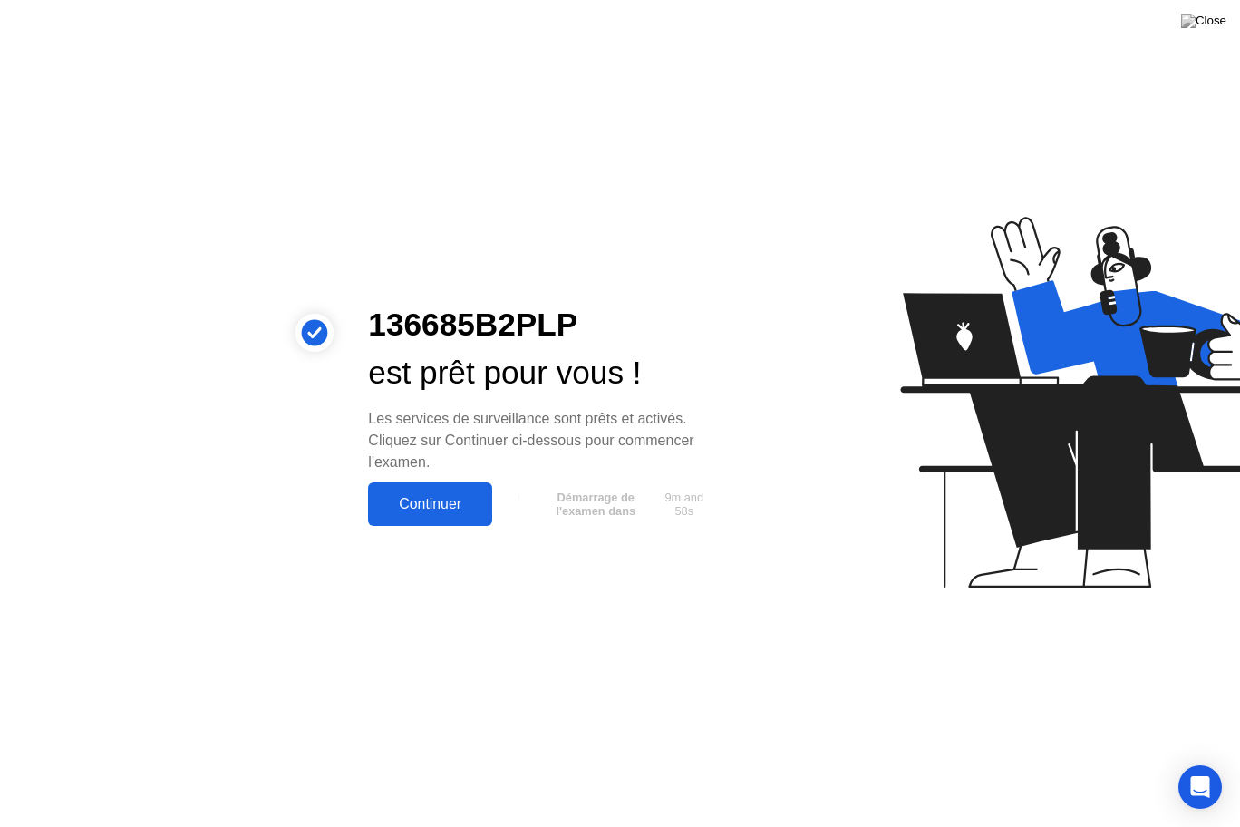
click at [463, 519] on button "Continuer" at bounding box center [430, 504] width 124 height 44
